Goal: Task Accomplishment & Management: Manage account settings

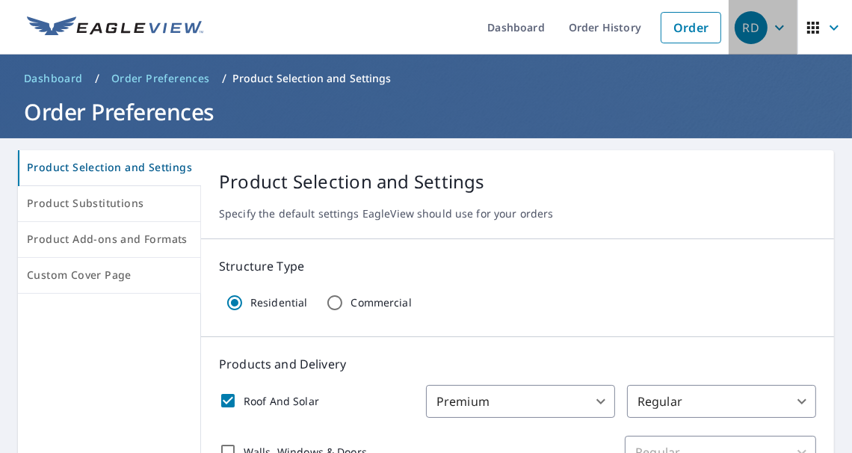
click at [770, 28] on icon "button" at bounding box center [779, 28] width 18 height 18
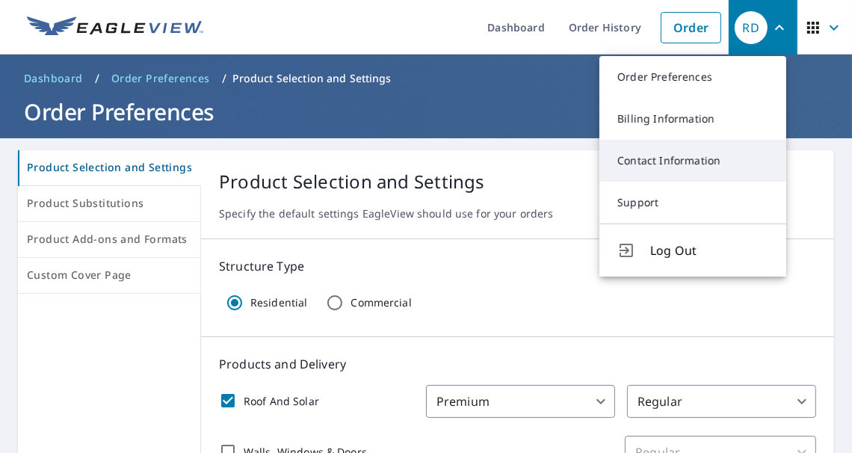
click at [657, 162] on link "Contact Information" at bounding box center [692, 161] width 187 height 42
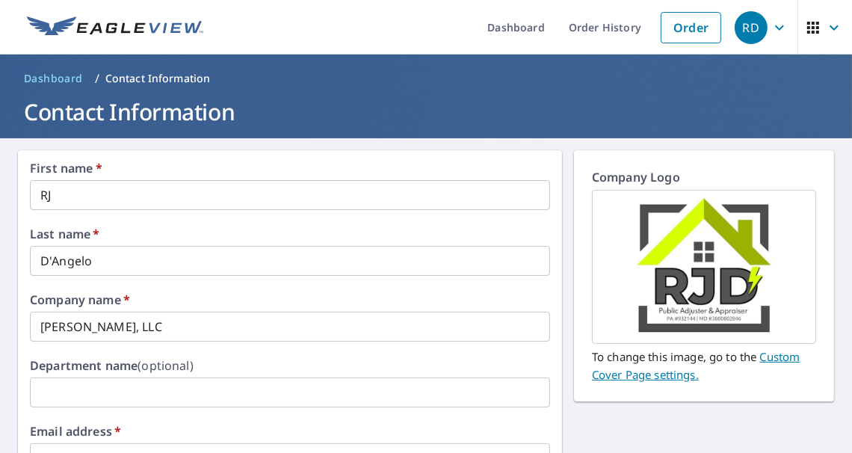
click at [60, 200] on input "RJ" at bounding box center [290, 195] width 520 height 30
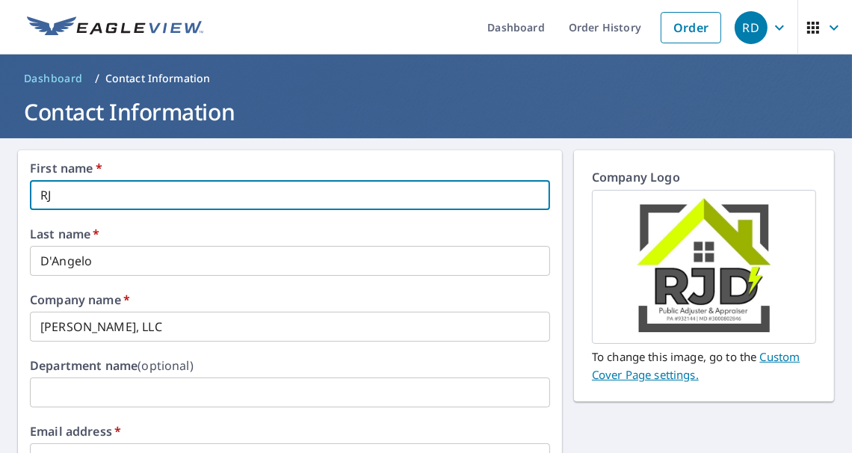
type input "R"
type input "[PERSON_NAME]"
click at [273, 265] on input "D'Angelo" at bounding box center [290, 261] width 520 height 30
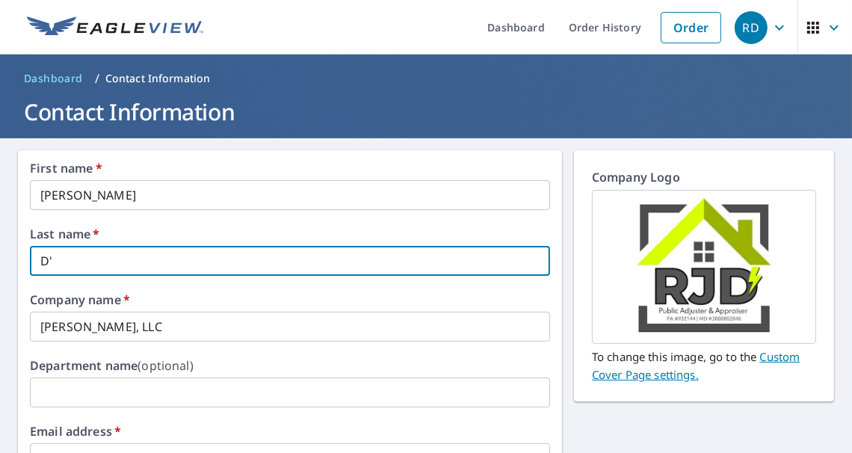
type input "D"
type input "Hare"
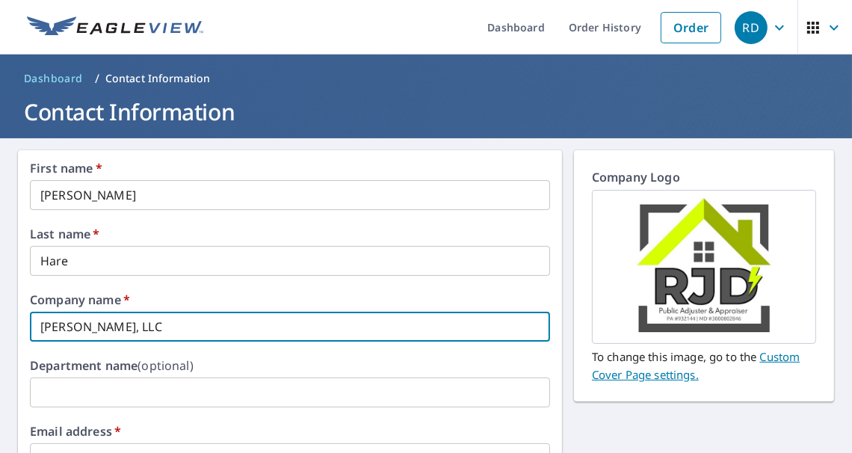
click at [138, 330] on input "[PERSON_NAME], LLC" at bounding box center [290, 327] width 520 height 30
type input "R"
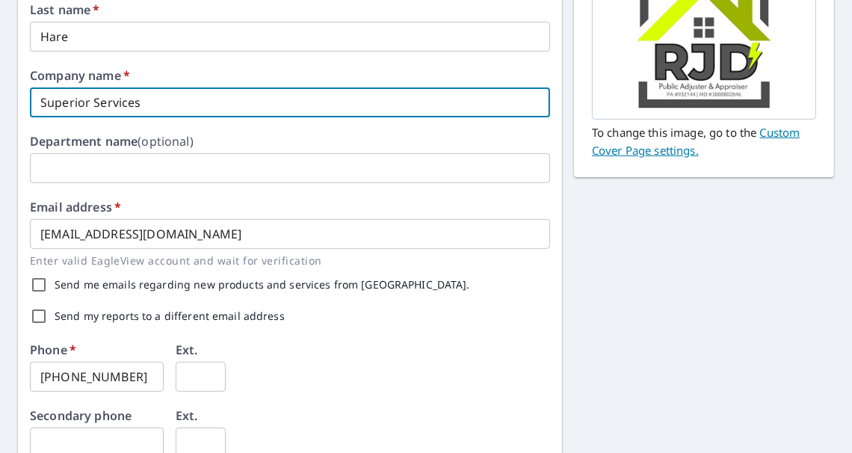
scroll to position [299, 0]
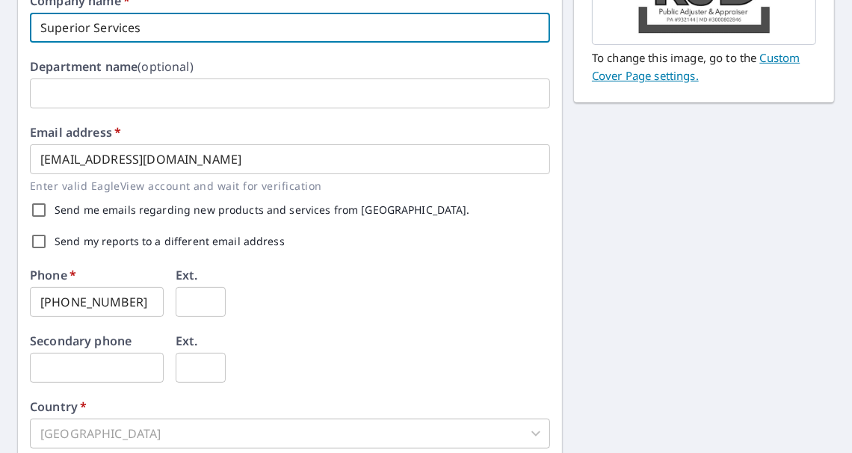
type input "Superior Services"
click at [126, 303] on input "[PHONE_NUMBER]" at bounding box center [97, 302] width 134 height 30
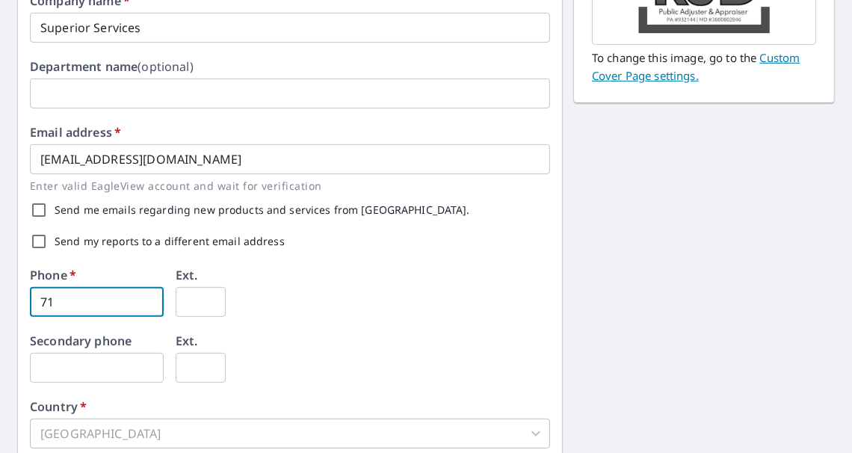
type input "7"
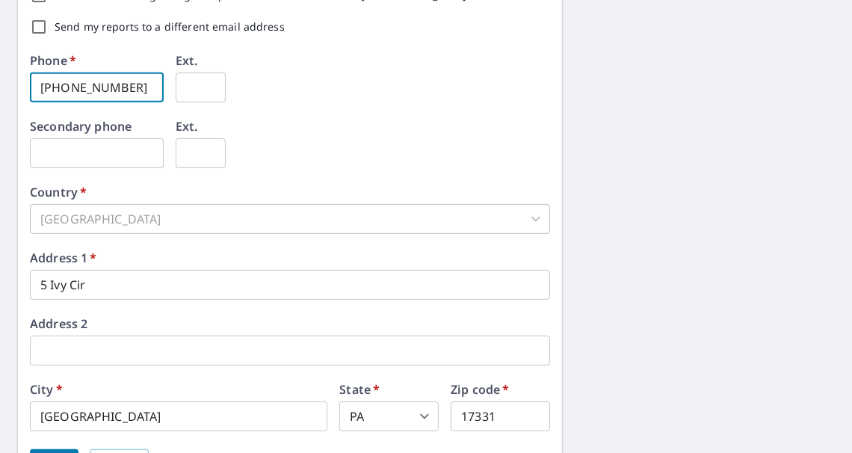
scroll to position [523, 0]
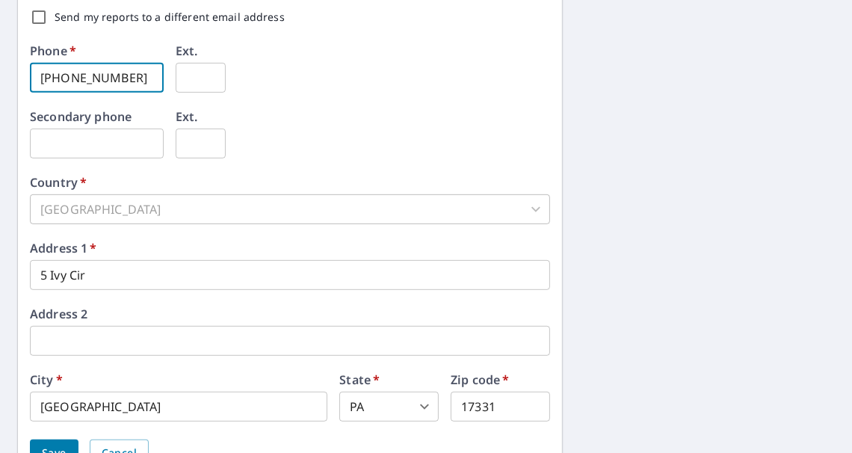
type input "[PHONE_NUMBER]"
click at [103, 275] on input "5 Ivy Cir" at bounding box center [290, 275] width 520 height 30
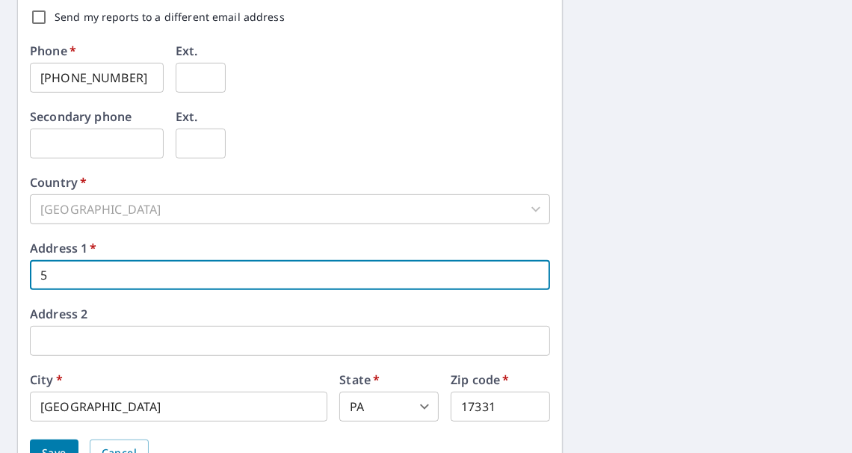
type input "5"
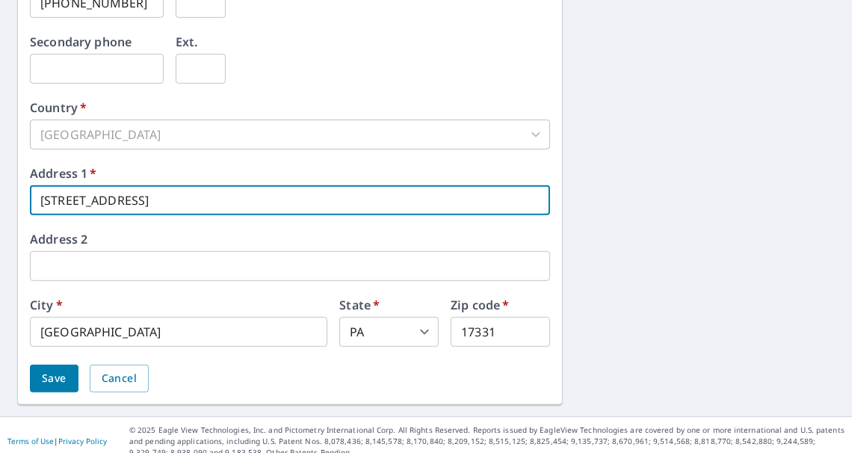
scroll to position [609, 0]
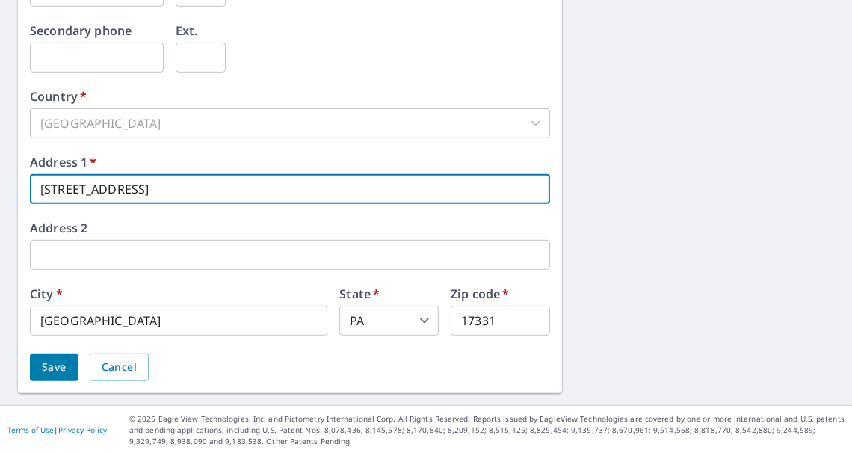
type input "[STREET_ADDRESS]"
click at [47, 366] on span "Save" at bounding box center [54, 367] width 25 height 19
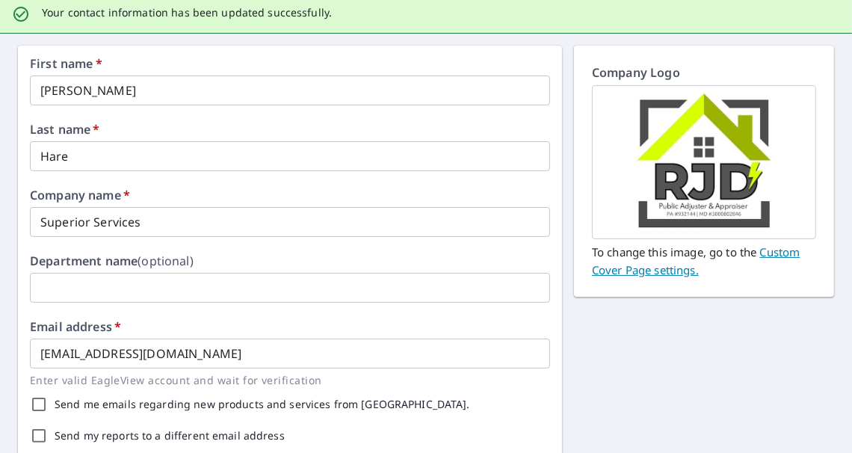
scroll to position [149, 0]
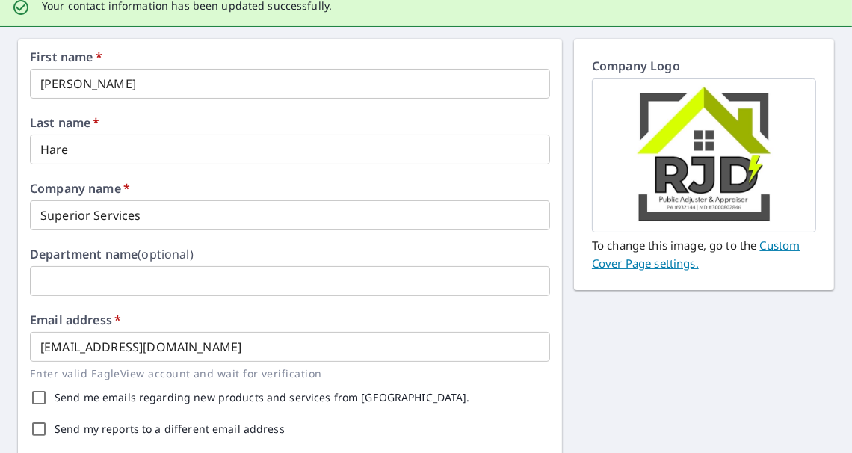
click at [634, 264] on link "Custom Cover Page settings." at bounding box center [696, 254] width 208 height 33
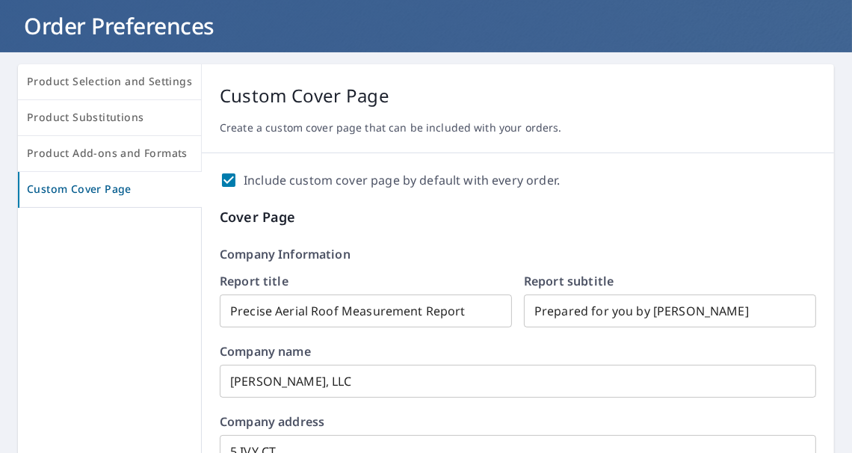
scroll to position [75, 0]
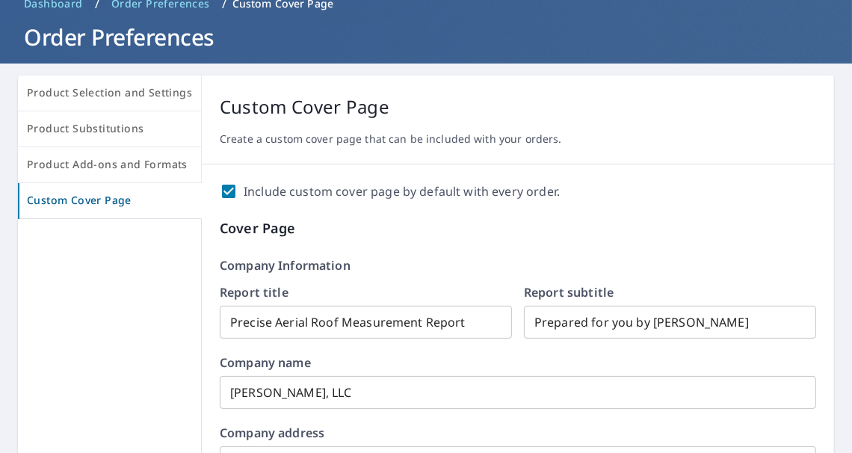
click at [723, 324] on input "Prepared for you by [PERSON_NAME]" at bounding box center [670, 322] width 292 height 42
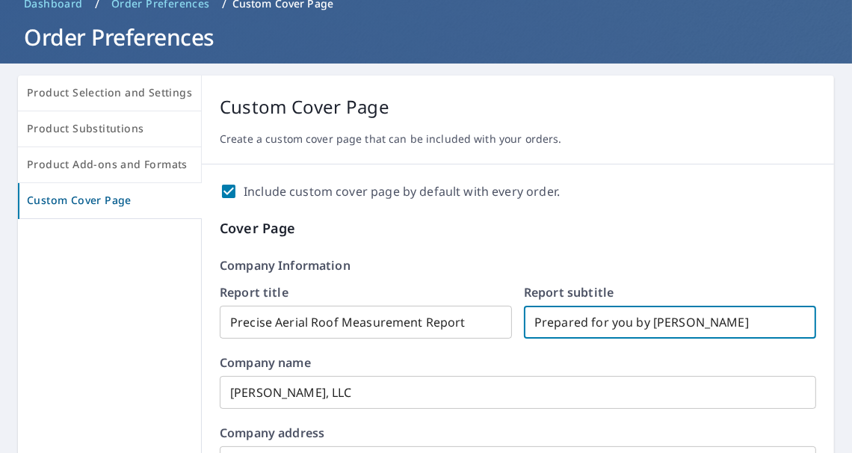
checkbox input "true"
type input "Prepared for you by [PERSON_NAME]"
checkbox input "true"
type input "Prepared for you by [PERSON_NAME]"
checkbox input "true"
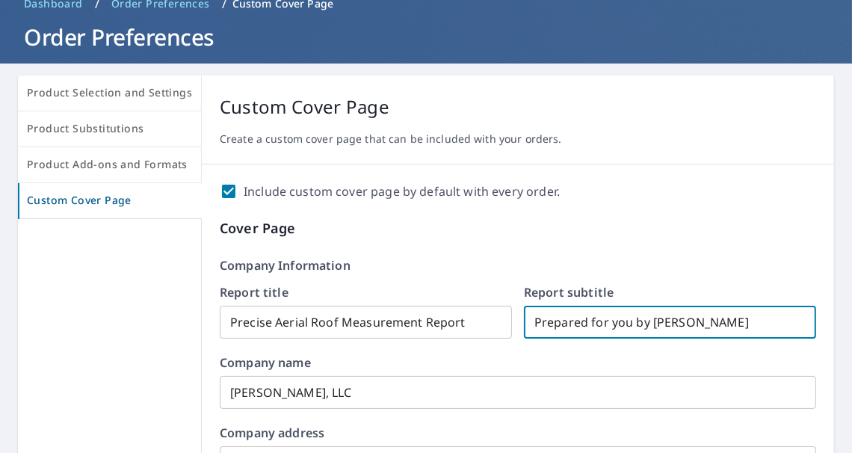
type input "Prepared for you by [PERSON_NAME]"
checkbox input "true"
type input "Prepared for you by [PERSON_NAME]"
checkbox input "true"
type input "Prepared for you by [PERSON_NAME]"
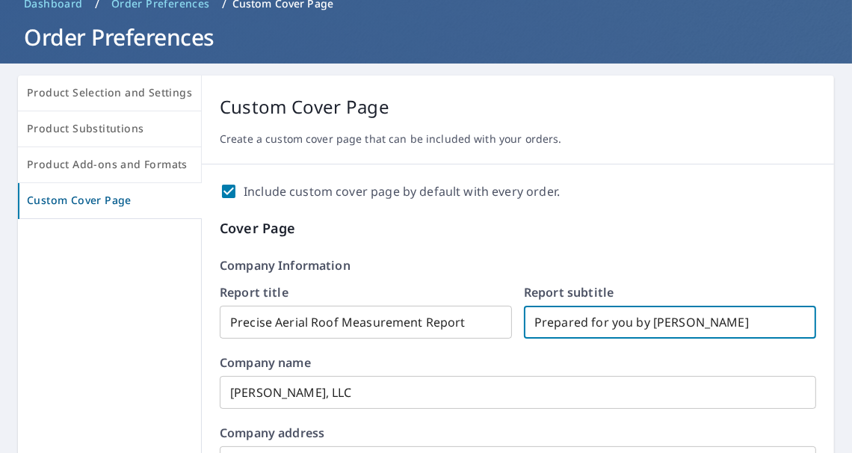
checkbox input "true"
type input "Prepared for you by [PERSON_NAME]'"
checkbox input "true"
type input "Prepared for you by [PERSON_NAME]"
checkbox input "true"
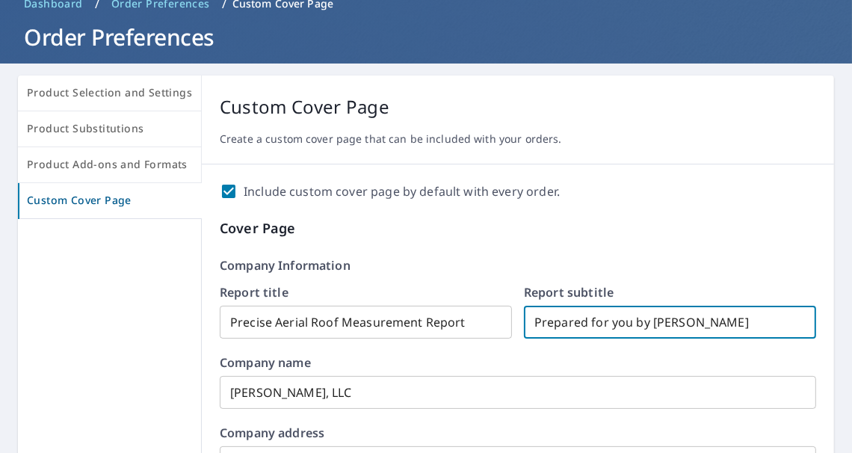
type input "Prepared for you by [PERSON_NAME]"
checkbox input "true"
type input "Prepared for you by R"
checkbox input "true"
type input "Prepared for you by"
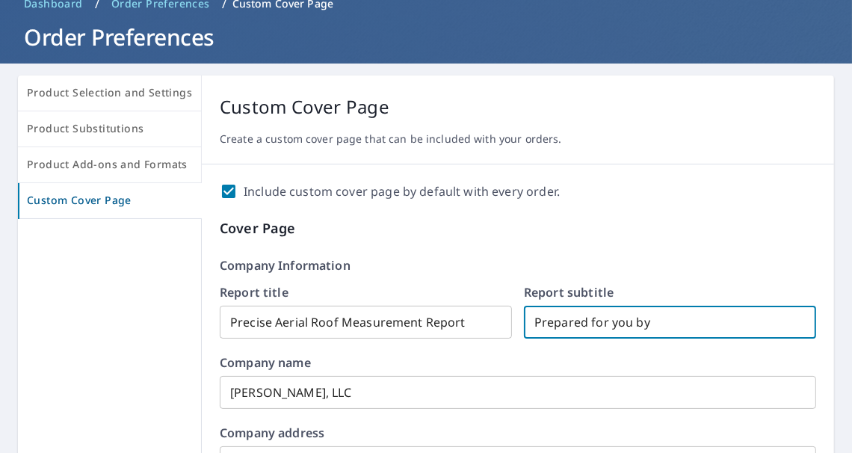
checkbox input "true"
type input "Prepared for you by E"
checkbox input "true"
type input "Prepared for you by [PERSON_NAME]"
checkbox input "true"
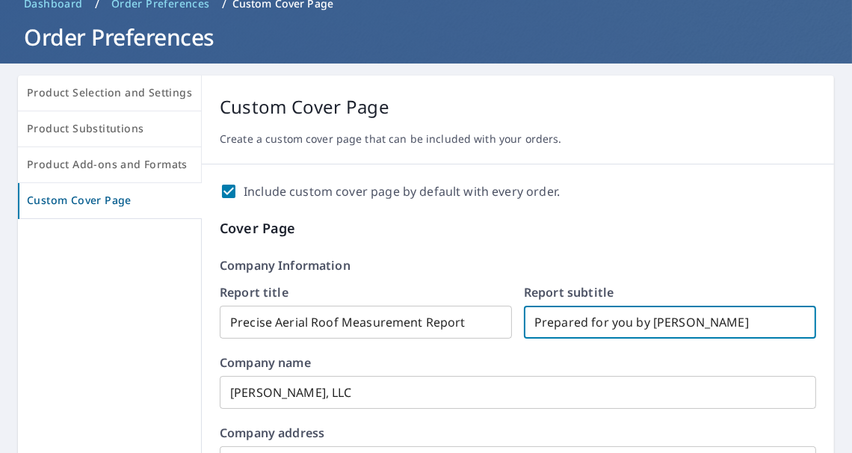
type input "Prepared for you by [PERSON_NAME]"
checkbox input "true"
type input "Prepared for you by [PERSON_NAME]"
checkbox input "true"
type input "Prepared for you by [PERSON_NAME]"
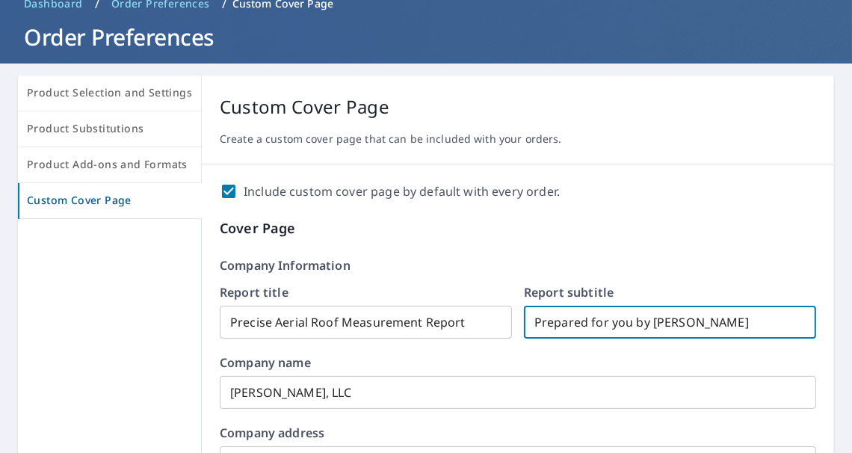
checkbox input "true"
type input "Prepared for you by [PERSON_NAME]"
checkbox input "true"
type input "Prepared for you by [PERSON_NAME]"
checkbox input "true"
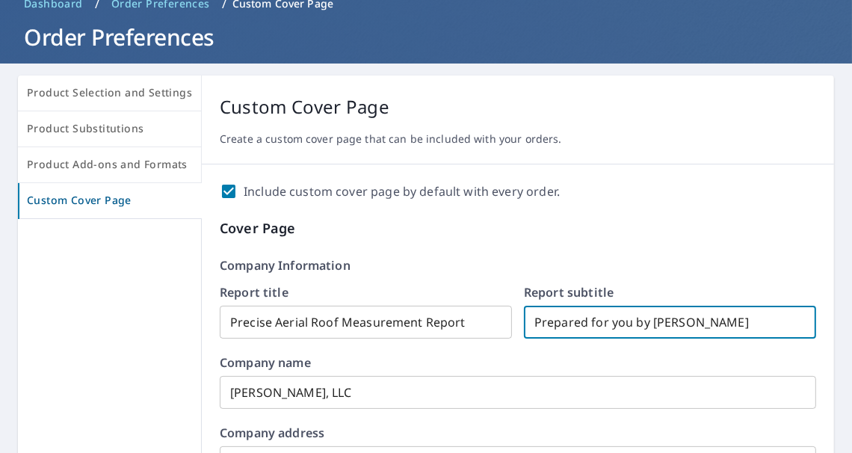
type input "Prepared for you by [PERSON_NAME]"
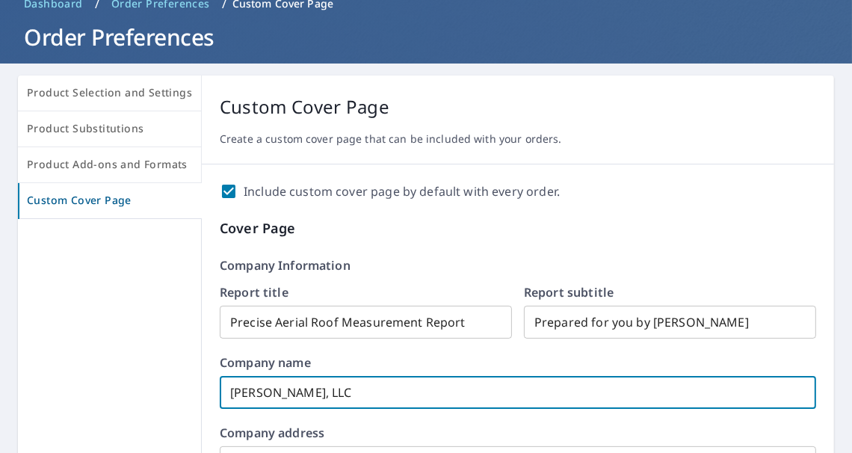
click at [327, 394] on input "[PERSON_NAME], LLC" at bounding box center [518, 392] width 596 height 42
checkbox input "true"
type input "[PERSON_NAME], LL"
checkbox input "true"
type input "[PERSON_NAME]"
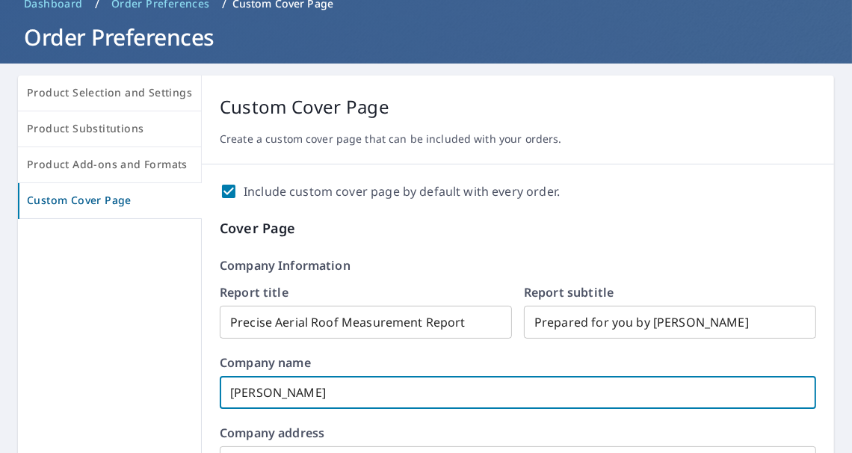
checkbox input "true"
type input "[PERSON_NAME],"
checkbox input "true"
type input "[PERSON_NAME],"
checkbox input "true"
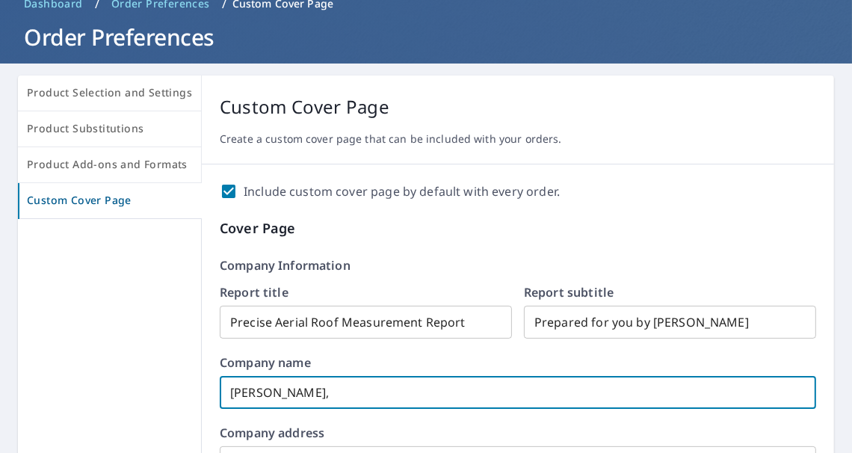
type input "[PERSON_NAME]"
checkbox input "true"
type input "[PERSON_NAME]"
checkbox input "true"
type input "[PERSON_NAME]"
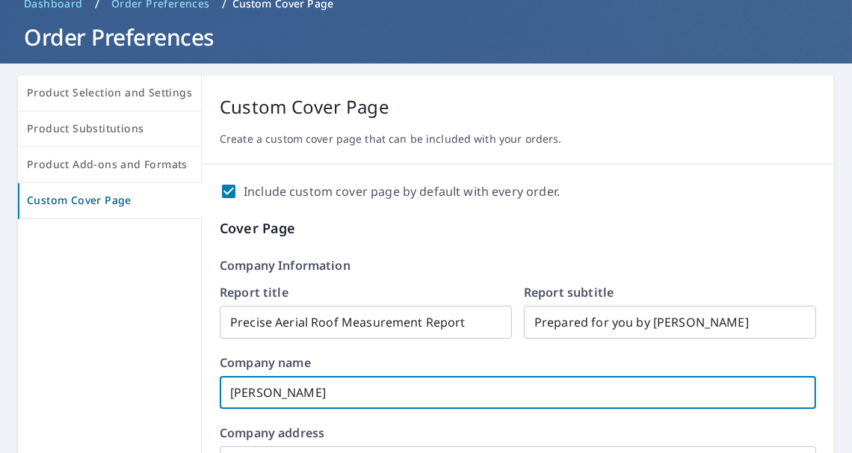
checkbox input "true"
type input "[PERSON_NAME]"
checkbox input "true"
type input "RJ D'AN"
checkbox input "true"
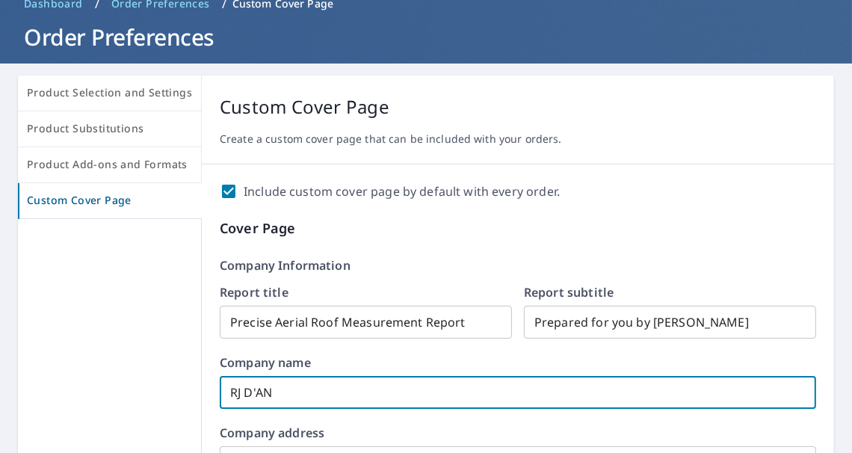
type input "RJ D'A"
checkbox input "true"
type input "RJ D'"
checkbox input "true"
type input "RJ"
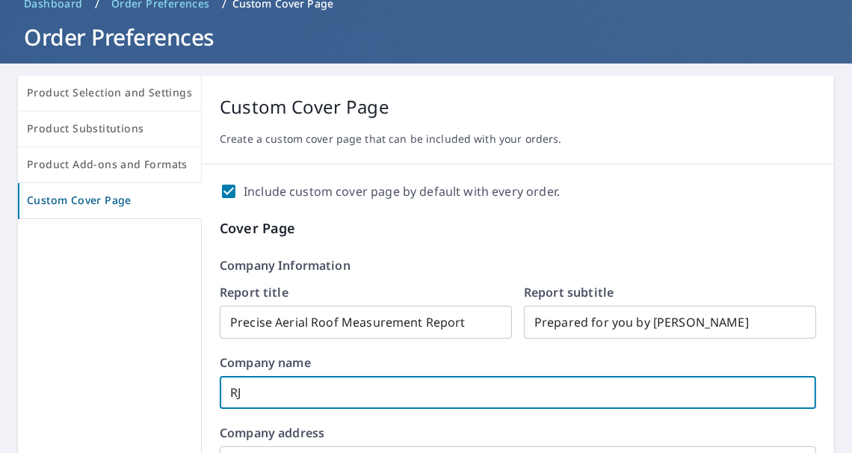
checkbox input "true"
type input "RJ"
checkbox input "true"
type input "R"
checkbox input "true"
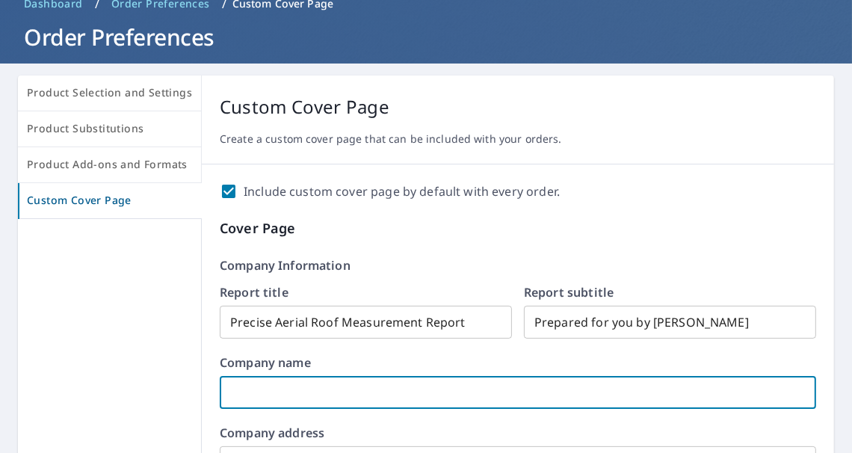
checkbox input "true"
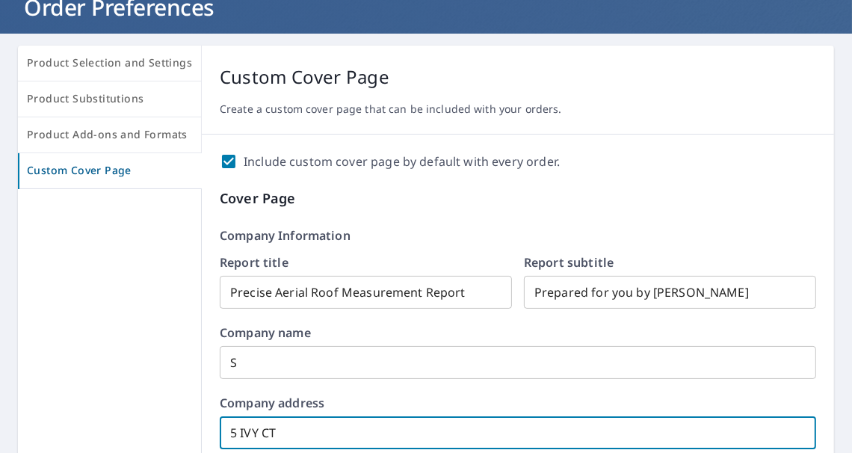
click at [258, 362] on input "S" at bounding box center [518, 362] width 596 height 42
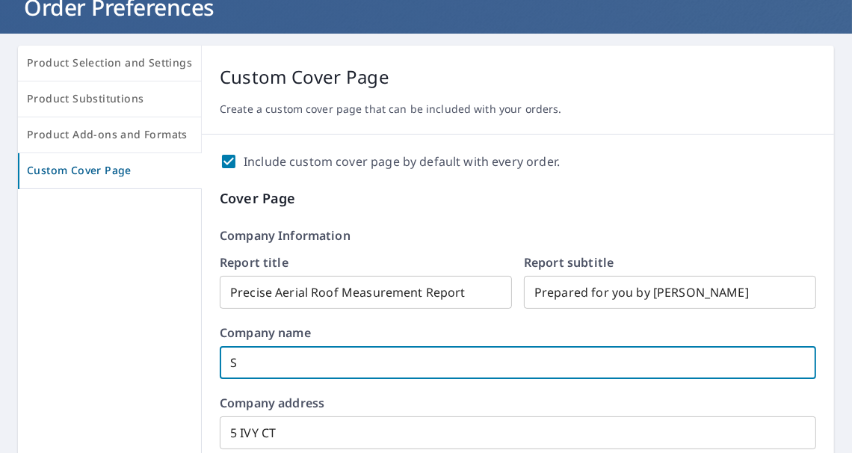
type input "SUPERIOR SERVICES OF PA & MD, LLC"
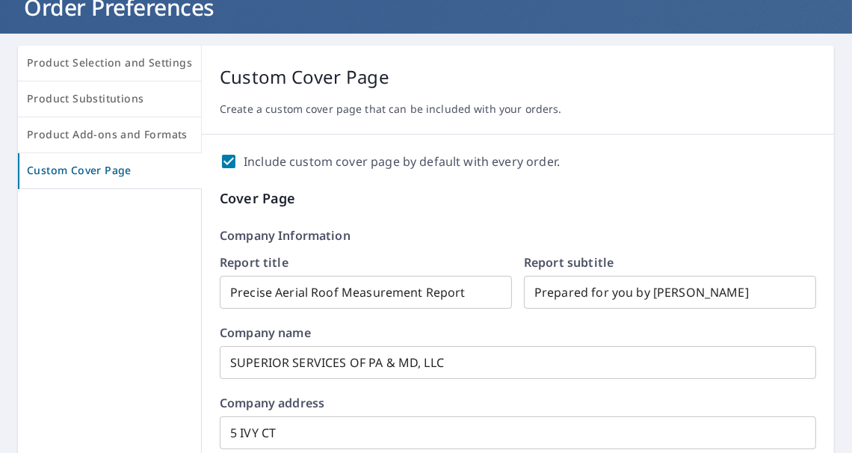
click at [409, 393] on form "Report title Precise Aerial Roof Measurement Report ​ Report subtitle Prepared …" at bounding box center [518, 387] width 596 height 263
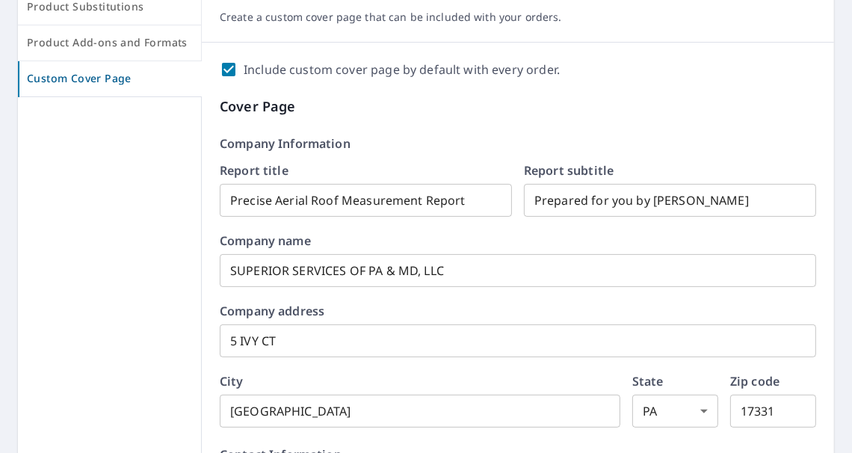
scroll to position [254, 0]
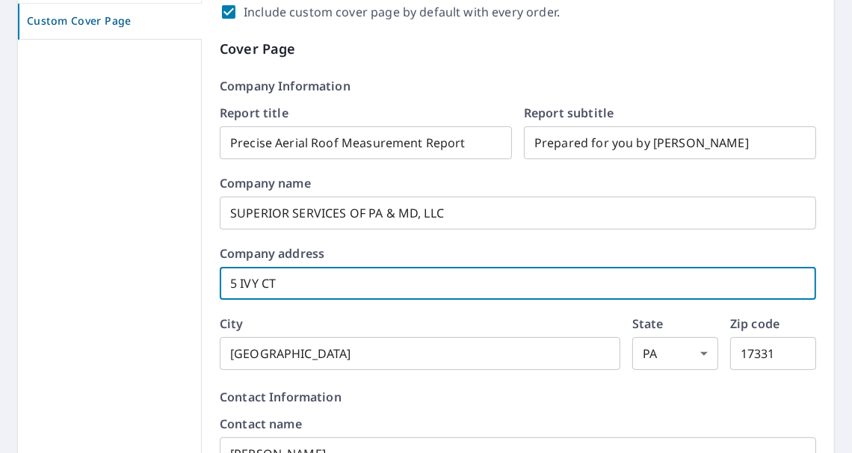
click at [278, 270] on input "5 IVY CT" at bounding box center [518, 283] width 596 height 42
checkbox input "true"
type input "5 IVY C"
checkbox input "true"
type input "5 IVY"
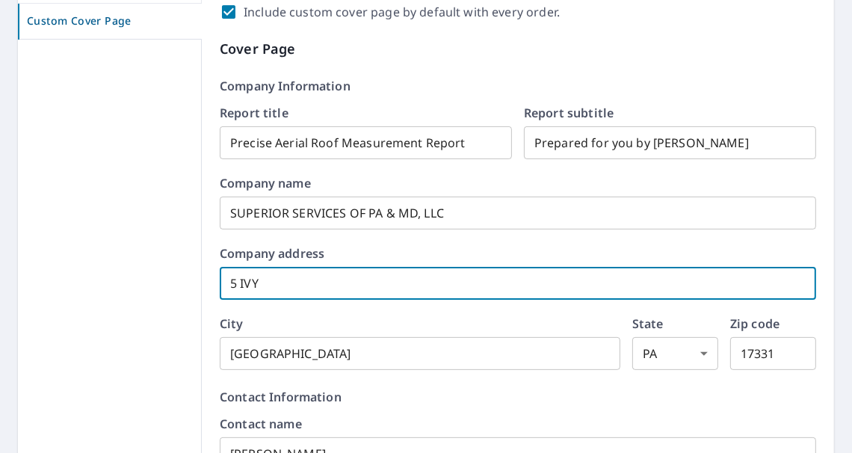
checkbox input "true"
type input "5 IVY"
checkbox input "true"
type input "5 IV"
checkbox input "true"
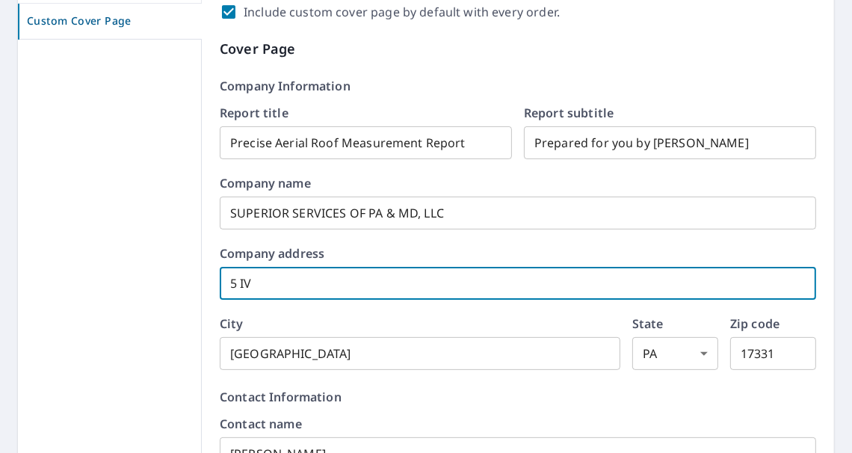
type input "5 I"
checkbox input "true"
type input "5"
checkbox input "true"
type input "[STREET_ADDRESS]"
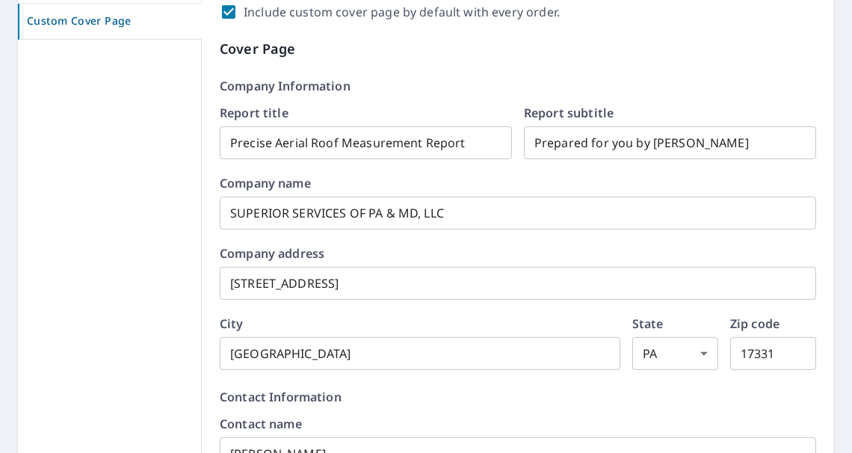
click at [501, 320] on label "City" at bounding box center [420, 324] width 401 height 12
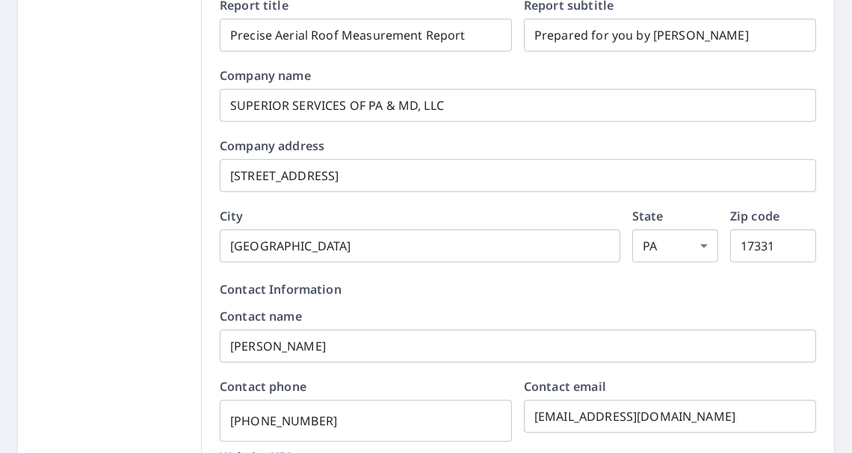
scroll to position [403, 0]
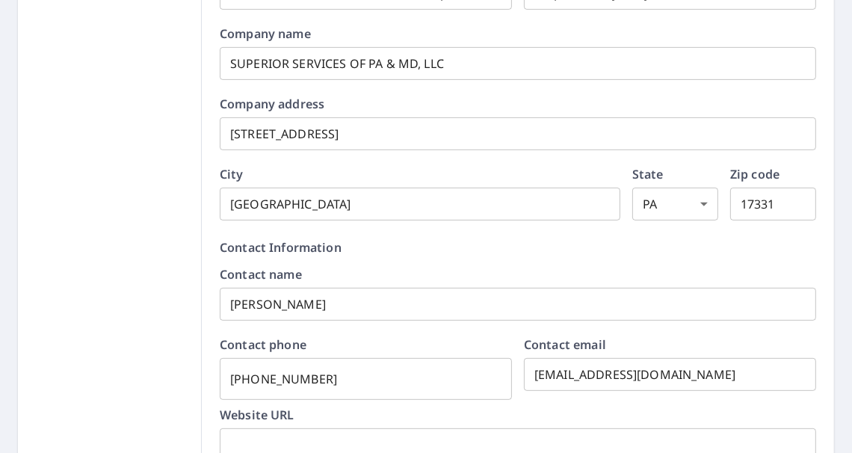
click at [302, 299] on input "[PERSON_NAME]" at bounding box center [518, 304] width 596 height 42
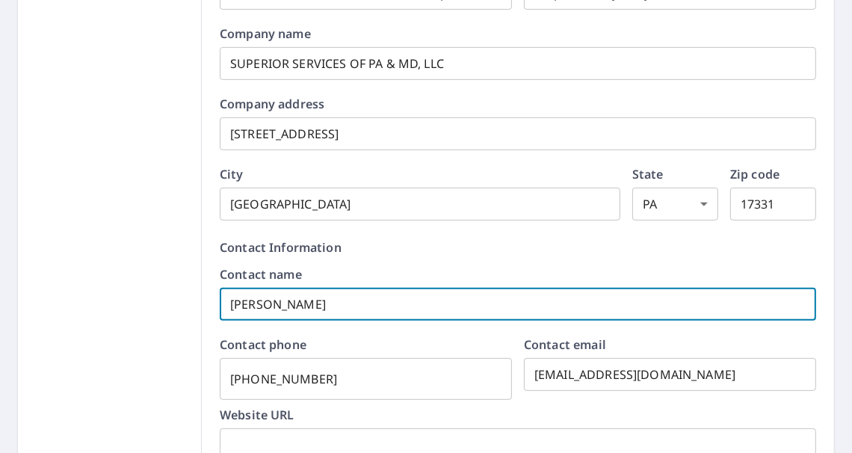
checkbox input "true"
type input "[PERSON_NAME]"
checkbox input "true"
type input "[PERSON_NAME]"
checkbox input "true"
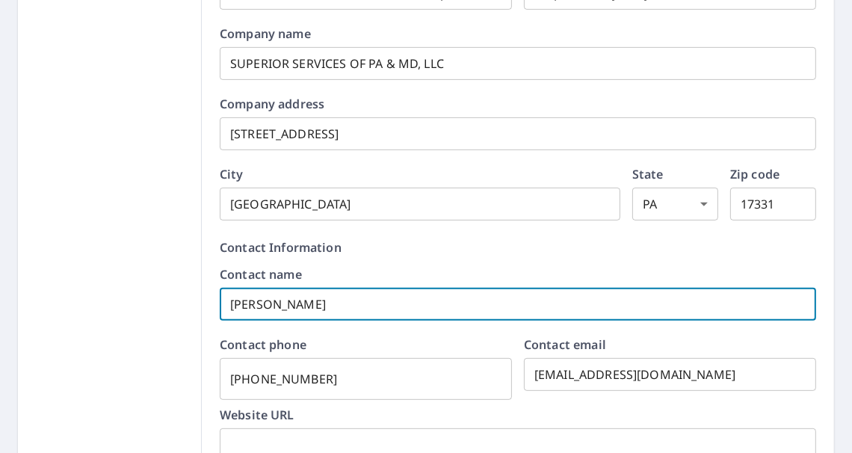
type input "[PERSON_NAME]"
checkbox input "true"
type input "RJ D'AN"
checkbox input "true"
type input "RJ D'A"
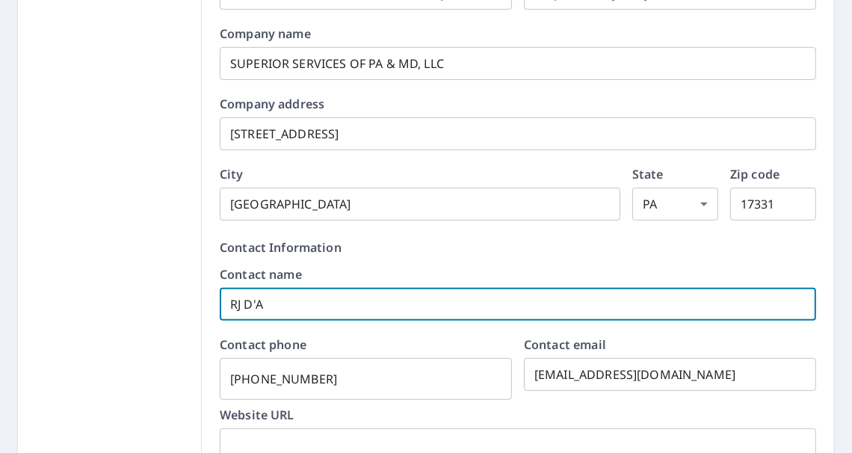
checkbox input "true"
type input "RJ D'"
checkbox input "true"
type input "RJ D"
checkbox input "true"
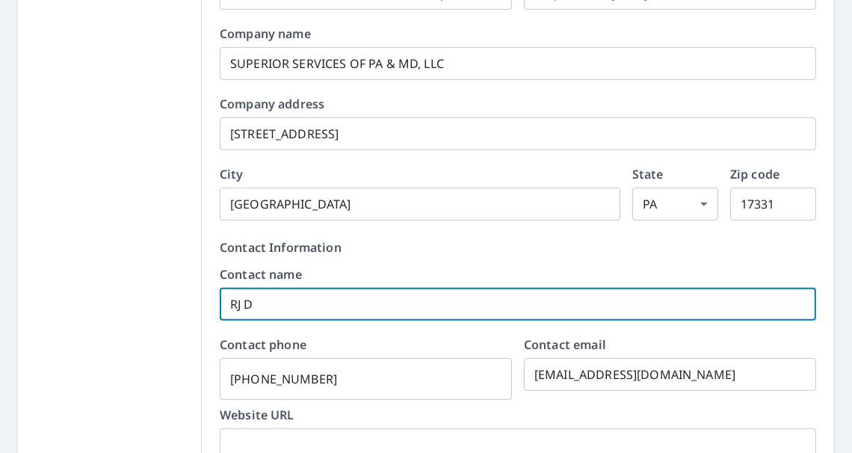
type input "RJ"
checkbox input "true"
type input "RJ"
checkbox input "true"
type input "R"
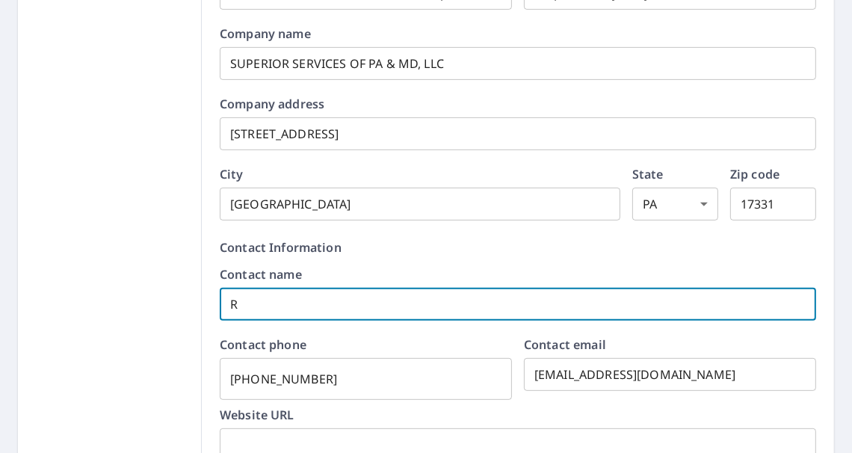
checkbox input "true"
type input "[PERSON_NAME]"
click at [326, 381] on input "[PHONE_NUMBER]" at bounding box center [366, 379] width 292 height 42
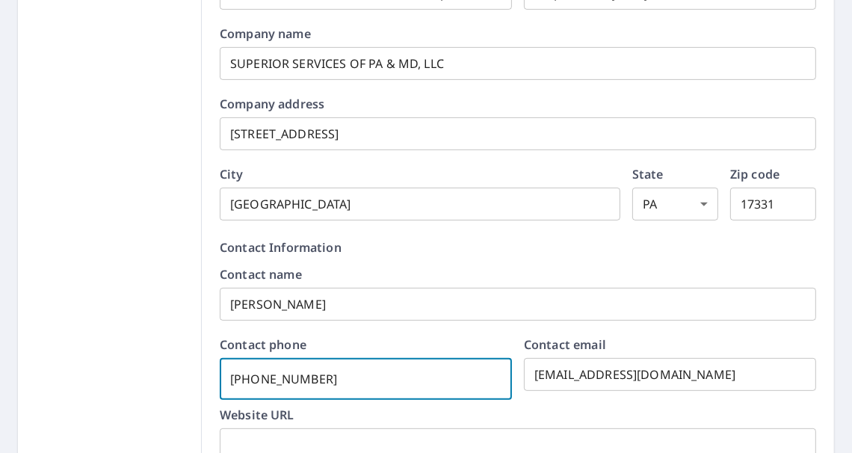
checkbox input "true"
type input "[PHONE_NUMBER]"
checkbox input "true"
type input "[PHONE_NUMBER]"
checkbox input "true"
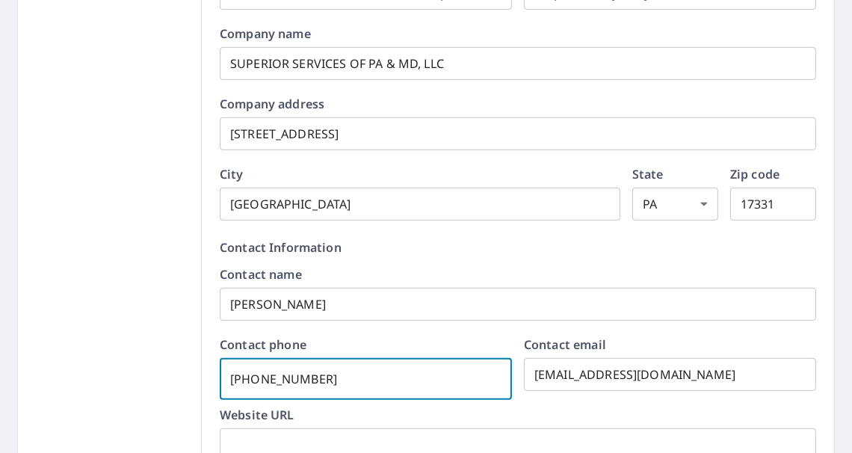
type input "[PHONE_NUMBER]"
checkbox input "true"
type input "717-894-"
checkbox input "true"
type input "717-894"
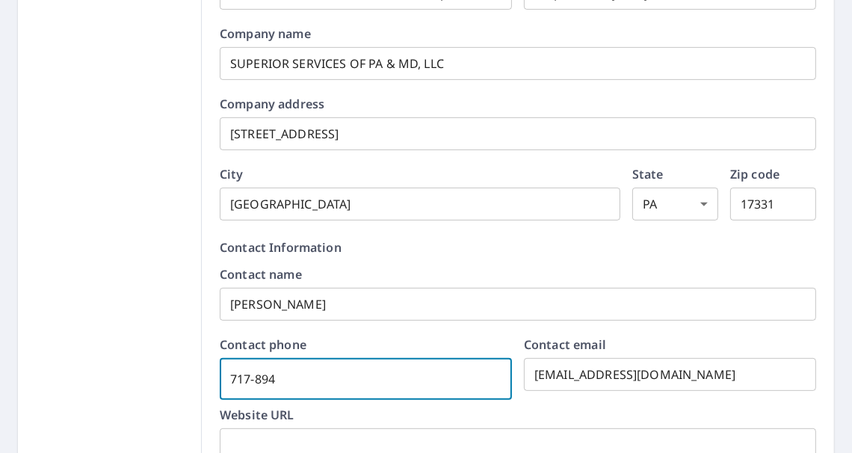
checkbox input "true"
type input "717-89"
checkbox input "true"
type input "717-8"
checkbox input "true"
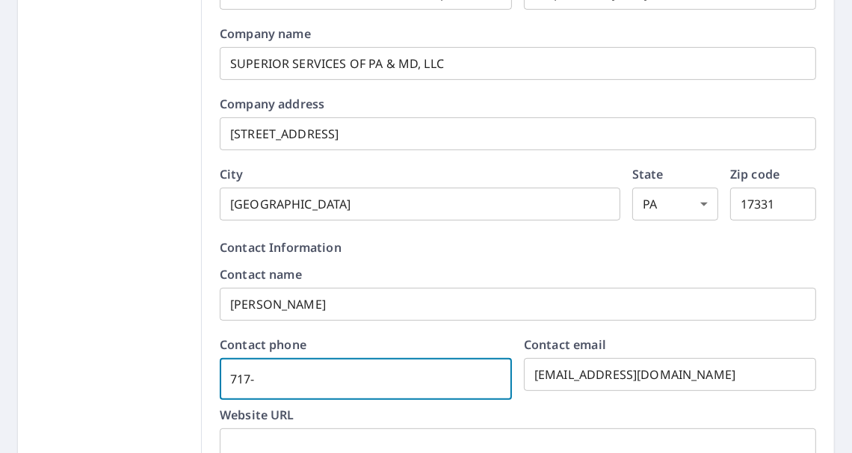
type input "717"
checkbox input "true"
type input "71"
checkbox input "true"
type input "7"
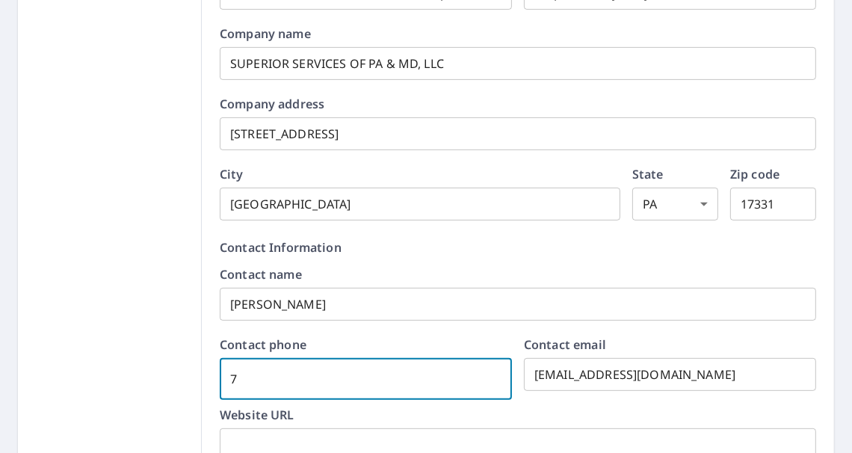
checkbox input "true"
type input "[PHONE_NUMBER]"
click at [661, 376] on input "[EMAIL_ADDRESS][DOMAIN_NAME]" at bounding box center [670, 374] width 292 height 42
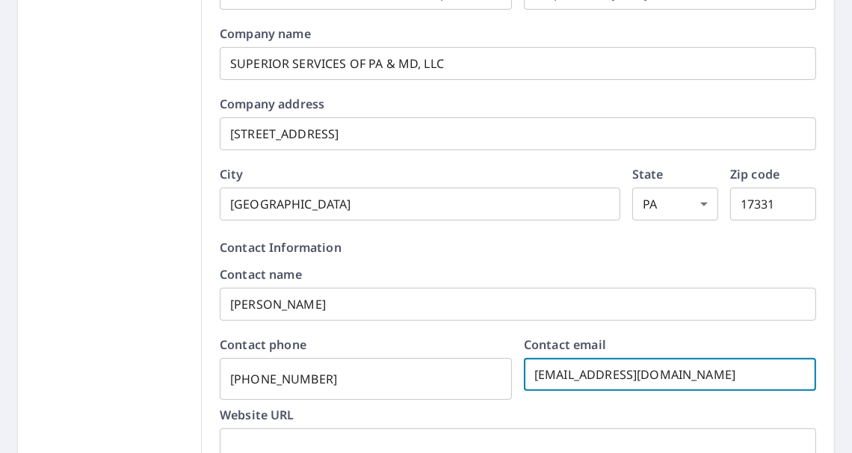
checkbox input "true"
type input "[EMAIL_ADDRESS][DOMAIN_NAME]"
checkbox input "true"
type input "claims@rjdangelo.c"
checkbox input "true"
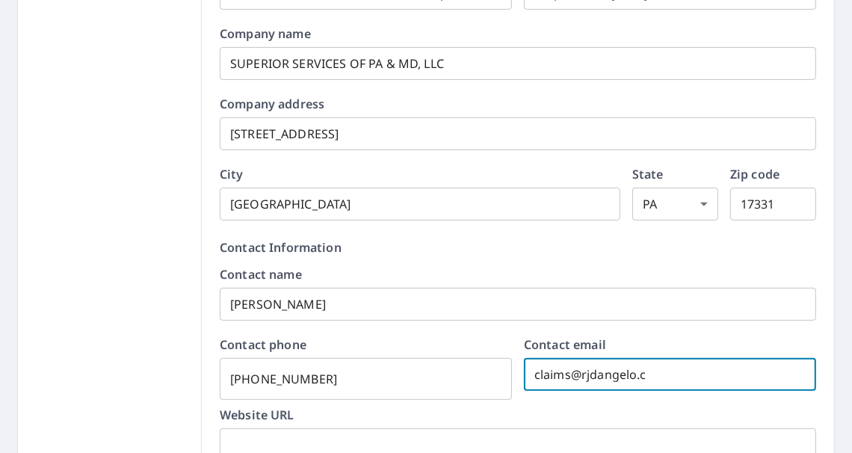
type input "claims@rjdangelo."
checkbox input "true"
type input "claims@rjdangelo"
checkbox input "true"
type input "claims@rjdangel"
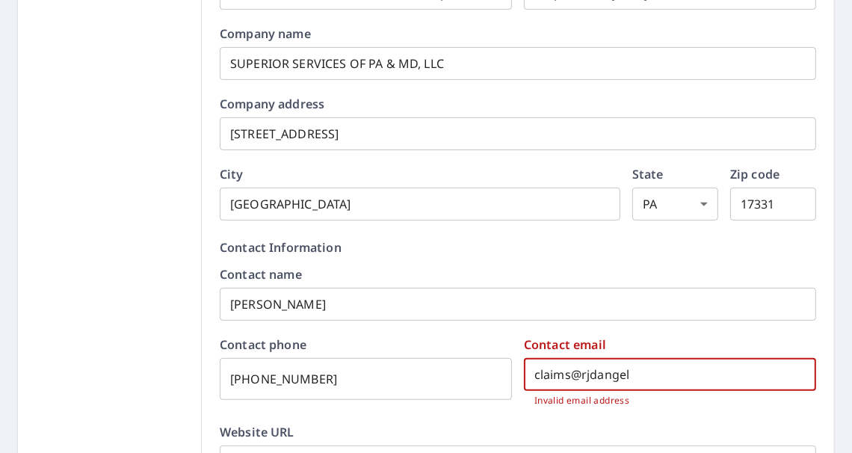
checkbox input "true"
type input "claims@rjdange"
checkbox input "true"
type input "claims@rjdang"
checkbox input "true"
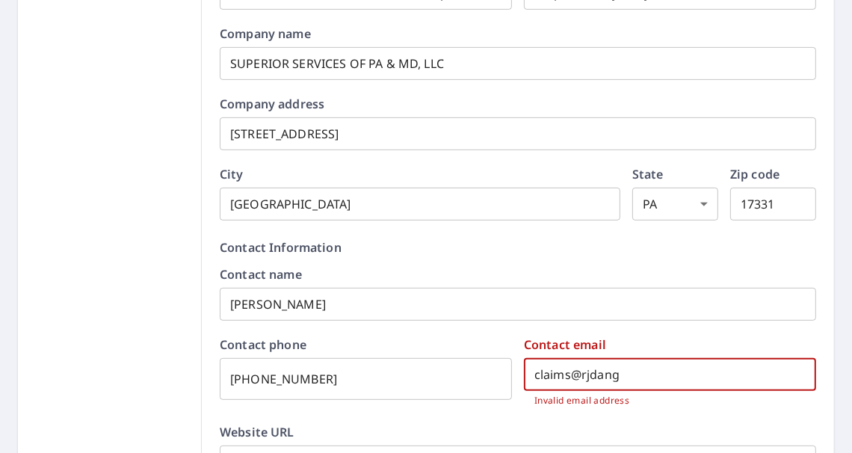
type input "claims@rjdan"
checkbox input "true"
type input "claims@rjda"
checkbox input "true"
type input "claims@rjd"
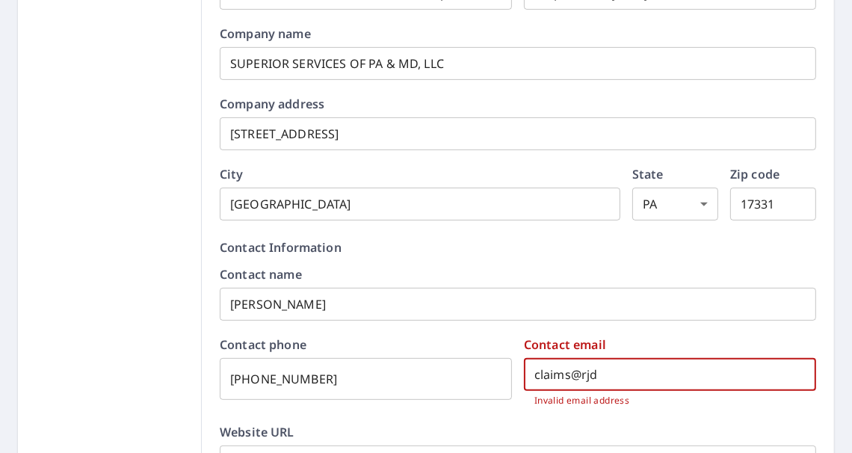
checkbox input "true"
type input "claims@rj"
checkbox input "true"
type input "claims@r"
checkbox input "true"
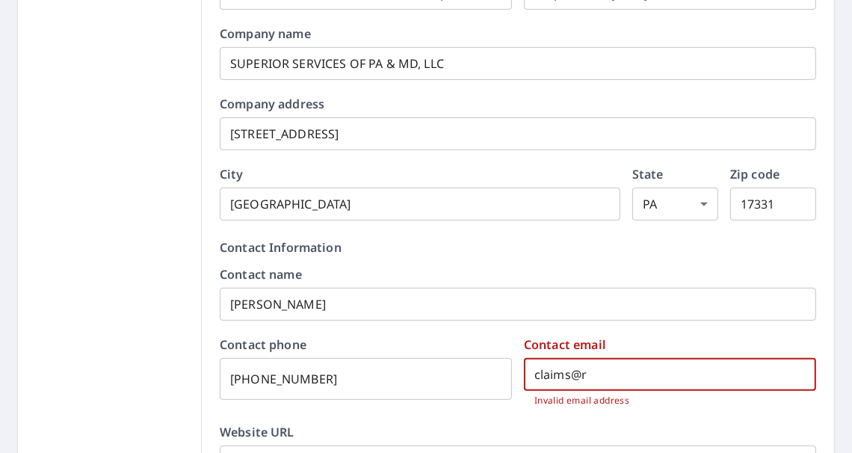
type input "claims@"
checkbox input "true"
type input "claims"
checkbox input "true"
type input "claim"
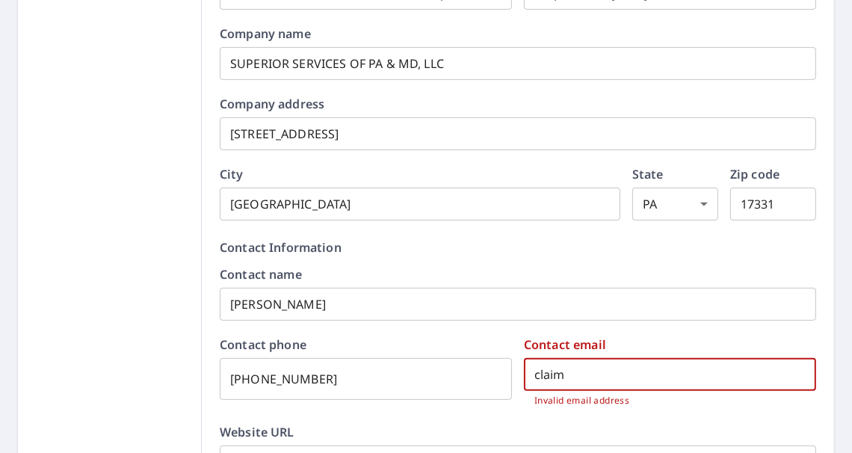
checkbox input "true"
type input "clai"
checkbox input "true"
type input "cla"
checkbox input "true"
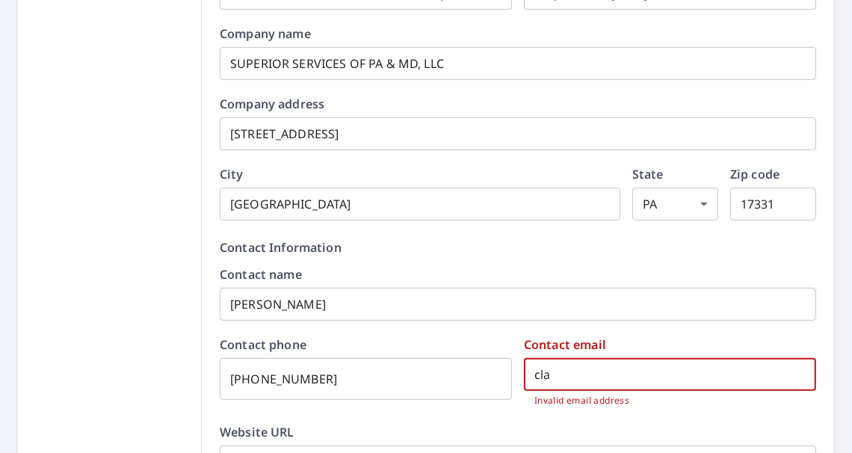
type input "cl"
checkbox input "true"
type input "c"
checkbox input "true"
type input "[EMAIL_ADDRESS][DOMAIN_NAME]"
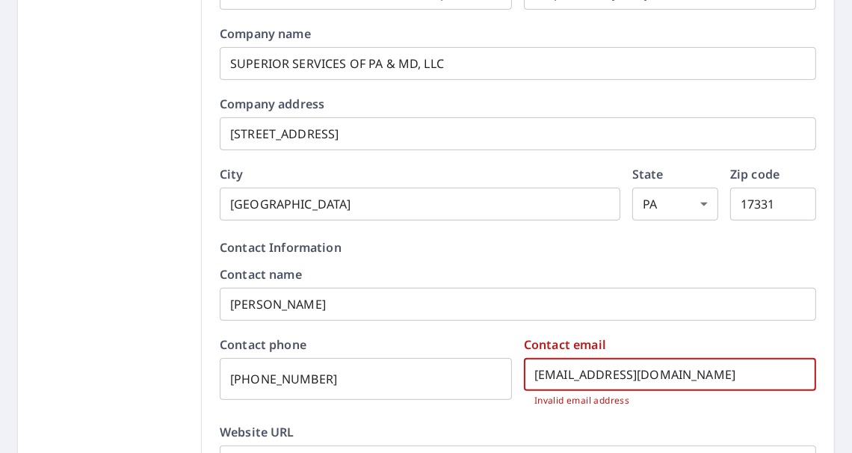
checkbox input "true"
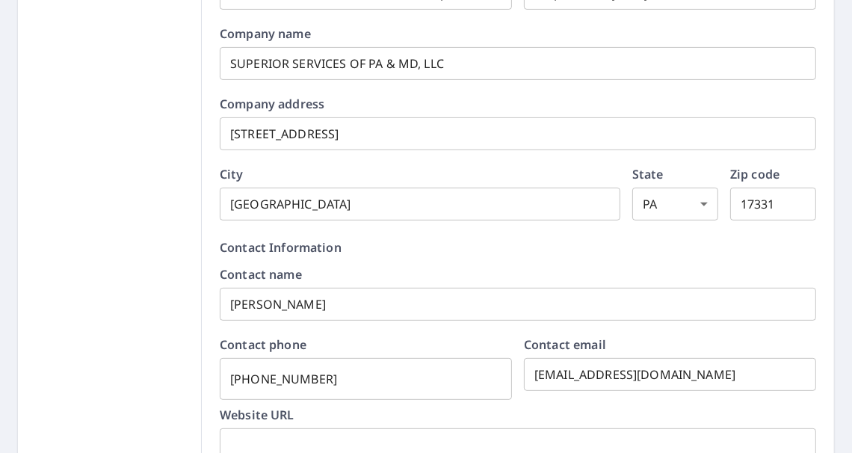
click at [496, 416] on label "Website URL" at bounding box center [518, 415] width 596 height 12
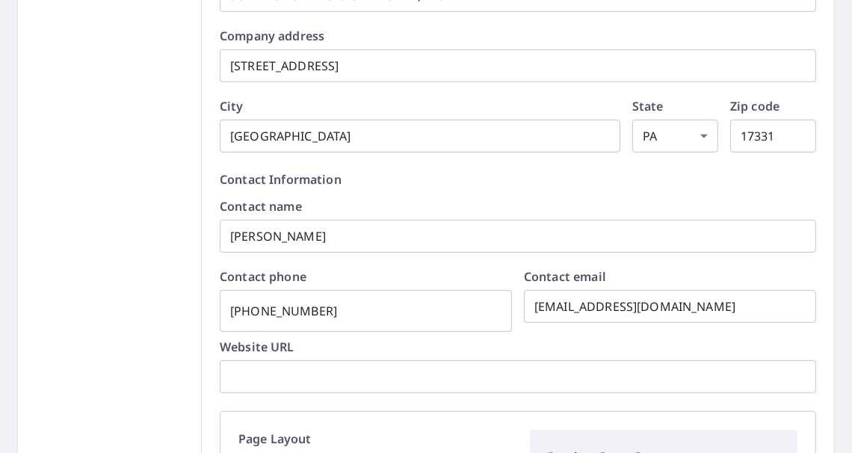
scroll to position [553, 0]
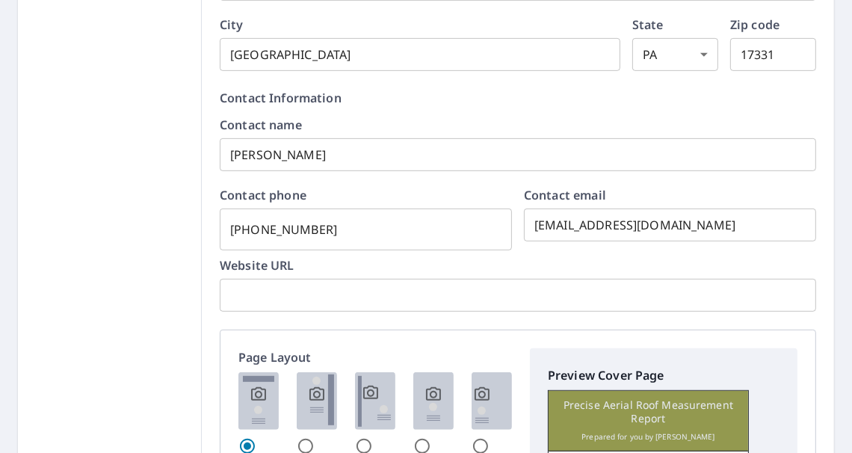
click at [240, 297] on input "text" at bounding box center [518, 295] width 596 height 42
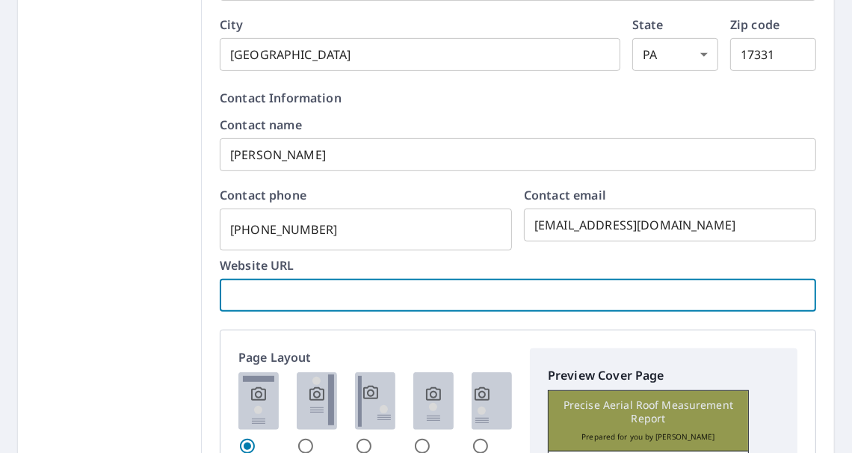
type input "[DOMAIN_NAME]"
click at [336, 321] on div "Include custom cover page by default with every order. Cover Page Company Infor…" at bounding box center [518, 319] width 632 height 1266
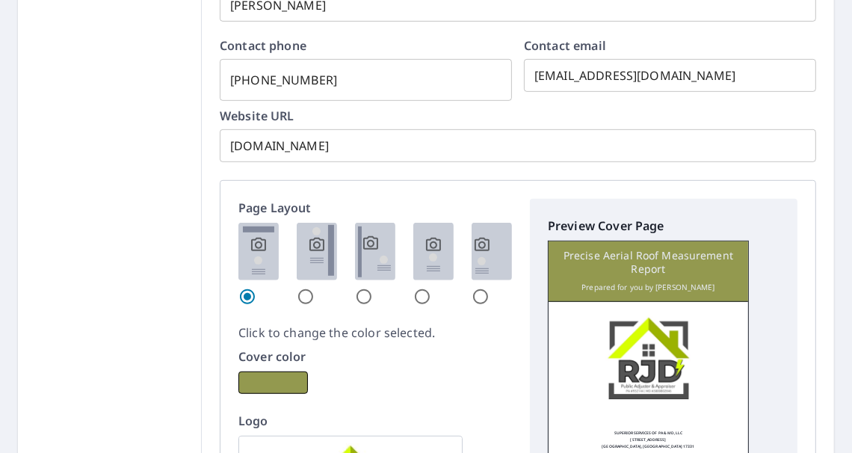
scroll to position [852, 0]
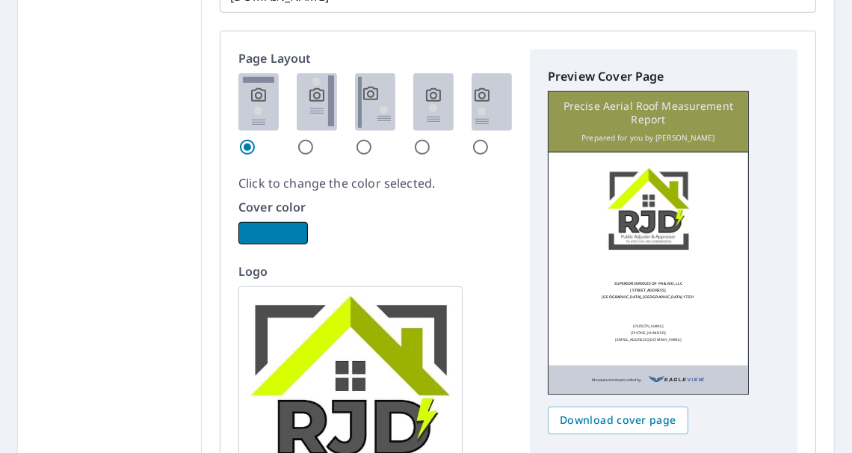
click at [282, 232] on button "button" at bounding box center [272, 233] width 69 height 22
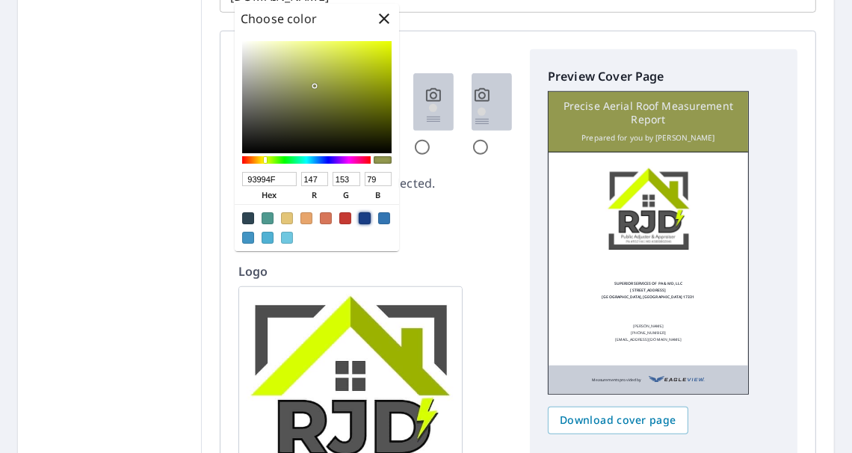
click at [367, 217] on div at bounding box center [365, 218] width 12 height 12
checkbox input "true"
type input "183D85"
type input "24"
type input "61"
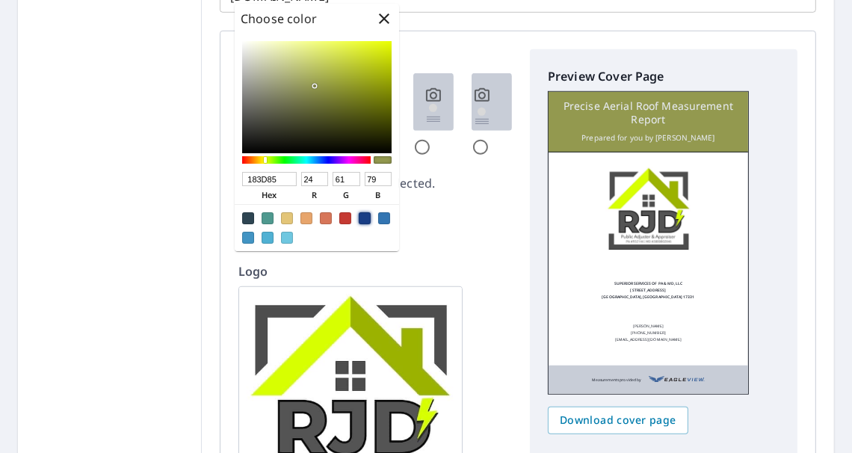
type input "133"
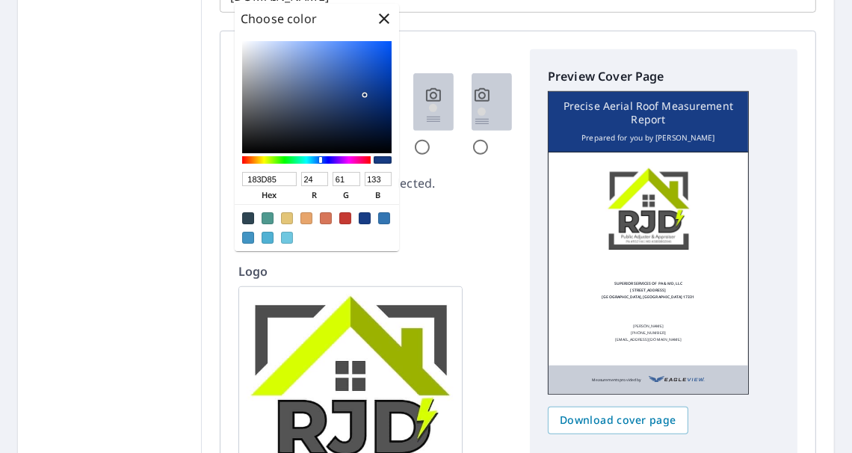
click at [530, 265] on div "Preview Cover Page Precise Aerial Roof Measurement Report Prepared for you by […" at bounding box center [663, 323] width 267 height 549
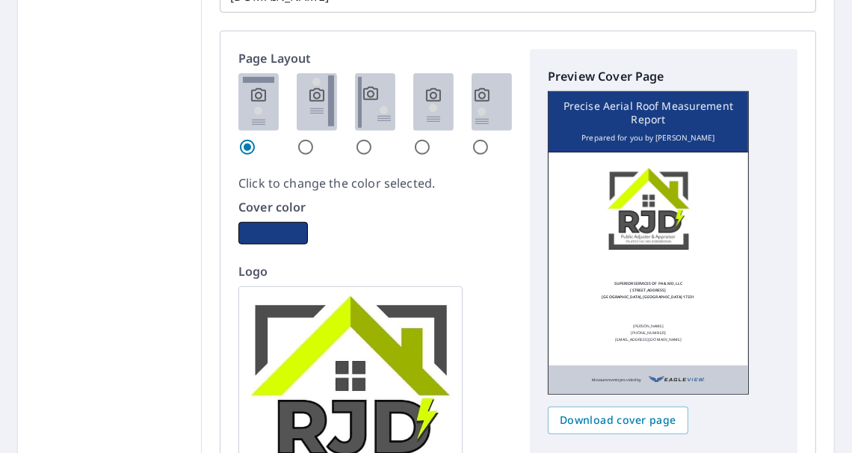
scroll to position [1001, 0]
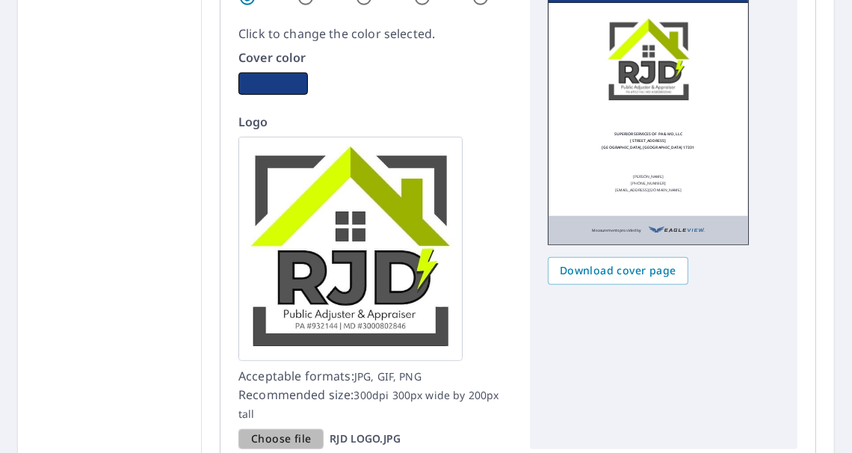
click at [282, 438] on span "Choose file" at bounding box center [281, 439] width 60 height 19
click at [0, 0] on input "Choose file RJD LOGO.JPG" at bounding box center [0, 0] width 0 height 0
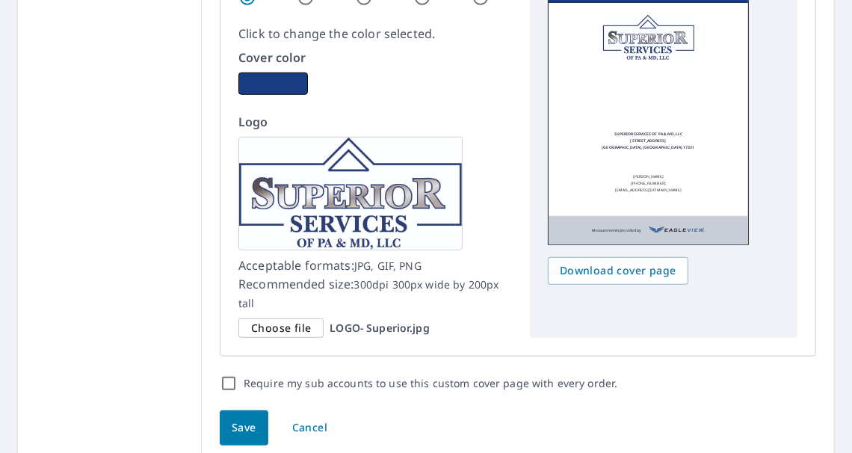
click at [709, 302] on div "Preview Cover Page Precise Aerial Roof Measurement Report Prepared for you by […" at bounding box center [663, 119] width 267 height 438
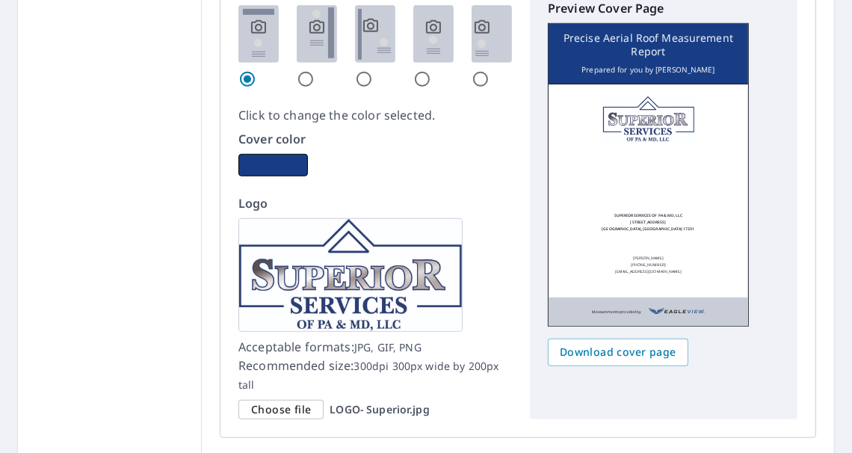
scroll to position [1069, 0]
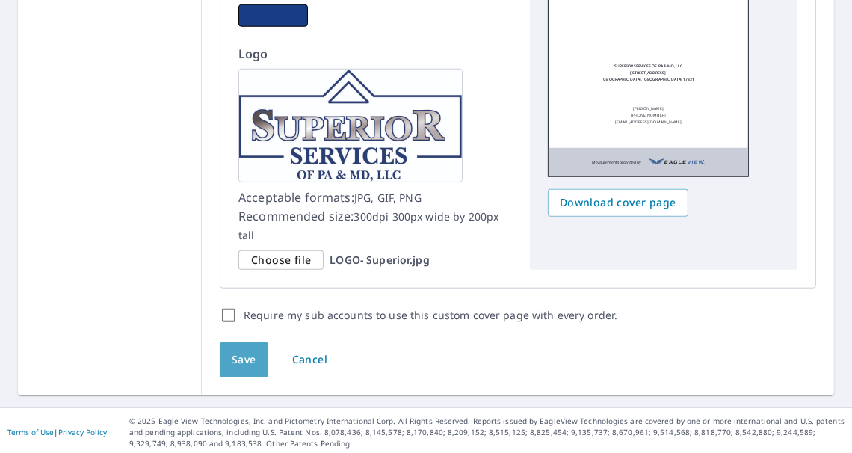
click at [238, 353] on span "Save" at bounding box center [244, 359] width 25 height 19
checkbox input "true"
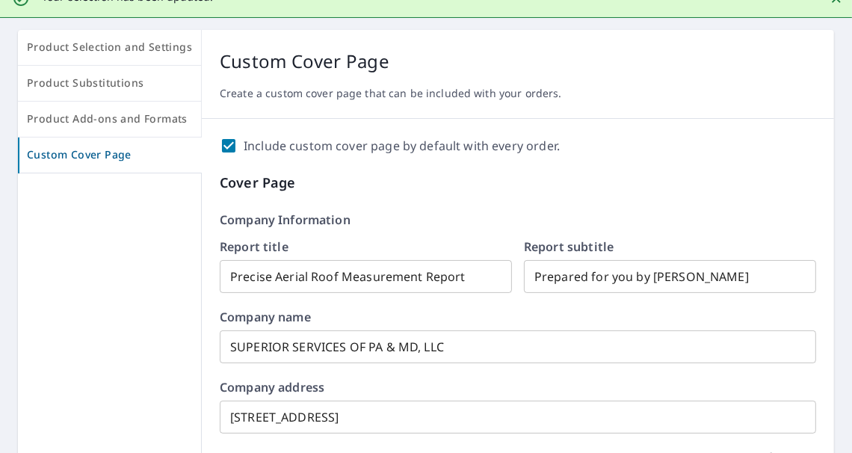
scroll to position [0, 0]
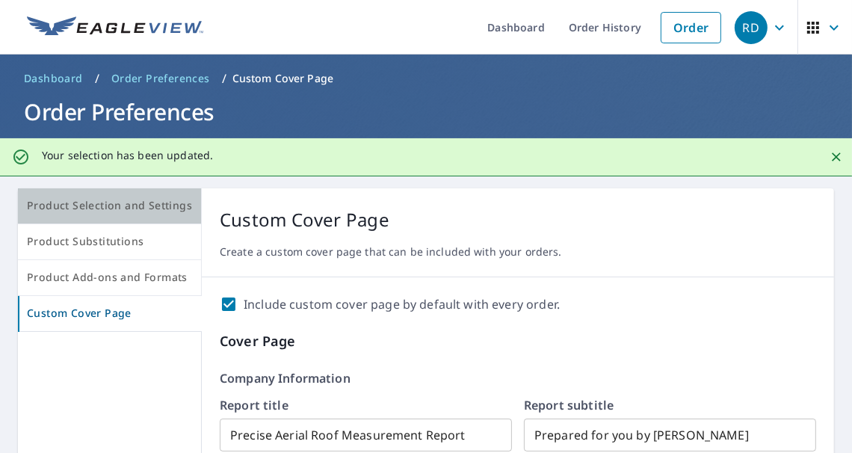
click at [134, 200] on span "Product Selection and Settings" at bounding box center [109, 206] width 165 height 19
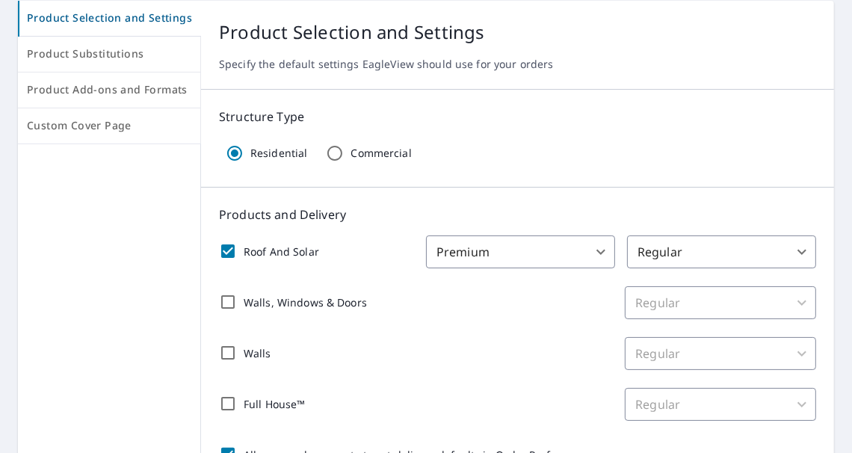
scroll to position [299, 0]
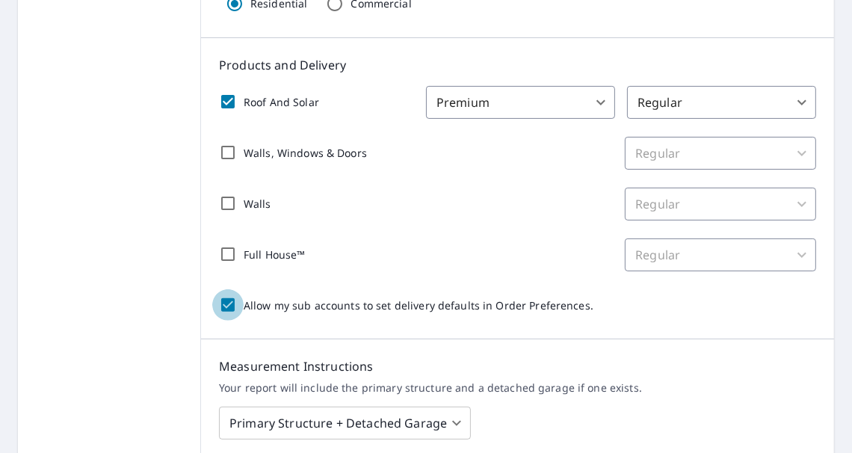
click at [225, 305] on input "Allow my sub accounts to set delivery defaults in Order Preferences." at bounding box center [227, 304] width 31 height 31
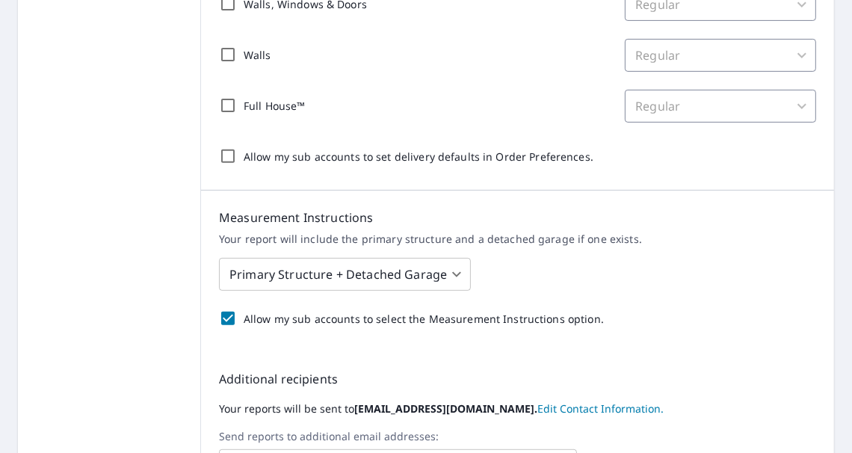
scroll to position [448, 0]
click at [223, 154] on input "Allow my sub accounts to set delivery defaults in Order Preferences." at bounding box center [227, 155] width 31 height 31
checkbox input "true"
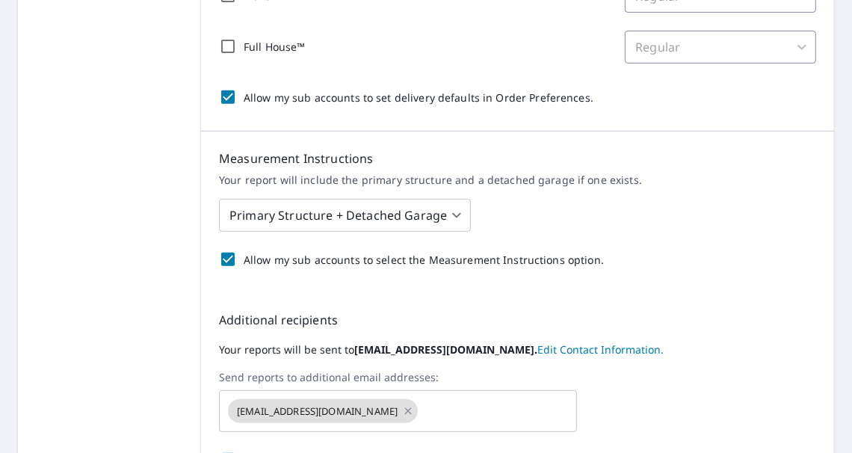
scroll to position [523, 0]
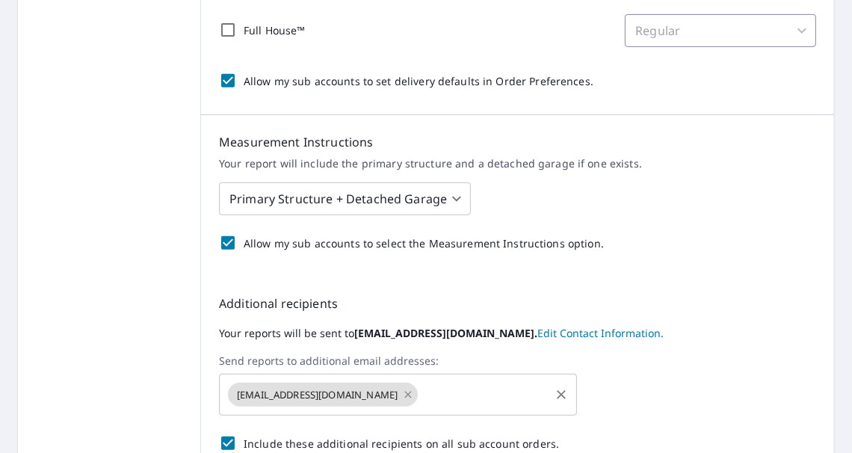
click at [405, 391] on icon at bounding box center [408, 394] width 7 height 7
click at [758, 377] on div "​" at bounding box center [517, 395] width 597 height 42
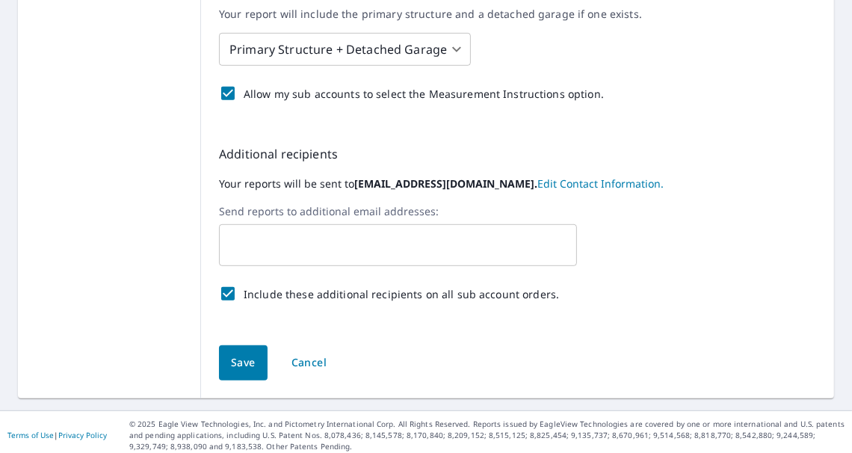
click at [223, 294] on input "Include these additional recipients on all sub account orders." at bounding box center [227, 293] width 31 height 31
checkbox input "false"
click at [224, 95] on input "Allow my sub accounts to select the Measurement Instructions option." at bounding box center [227, 93] width 31 height 31
checkbox input "false"
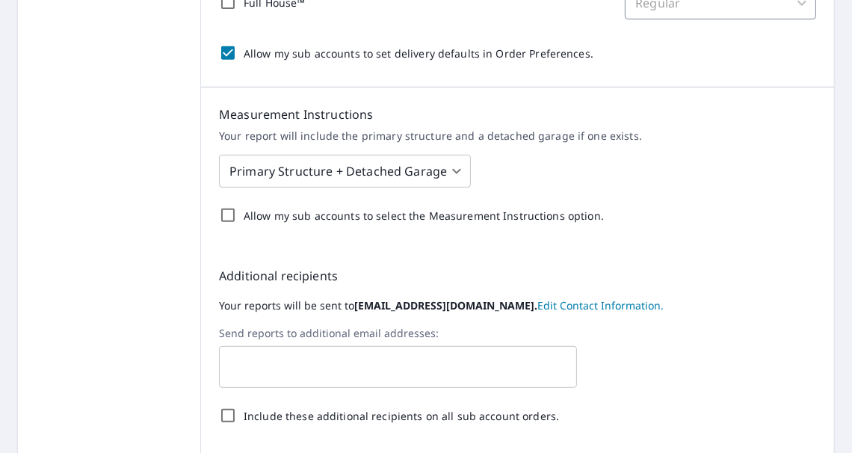
scroll to position [523, 0]
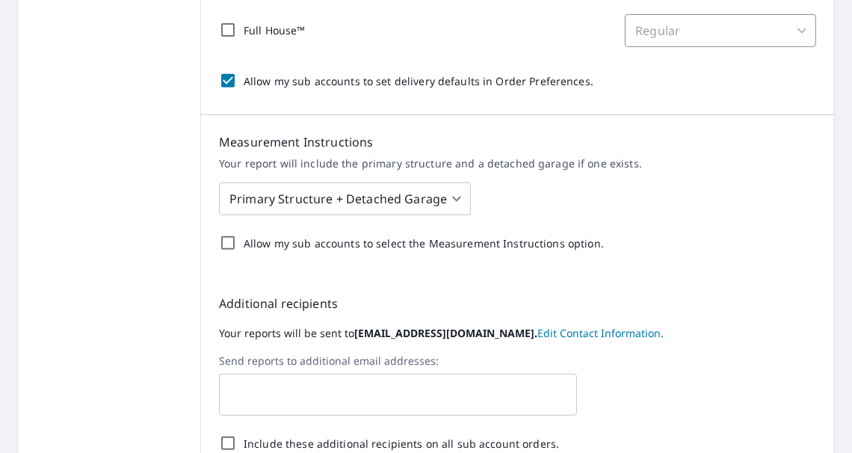
click at [223, 78] on input "Allow my sub accounts to set delivery defaults in Order Preferences." at bounding box center [227, 80] width 31 height 31
checkbox input "false"
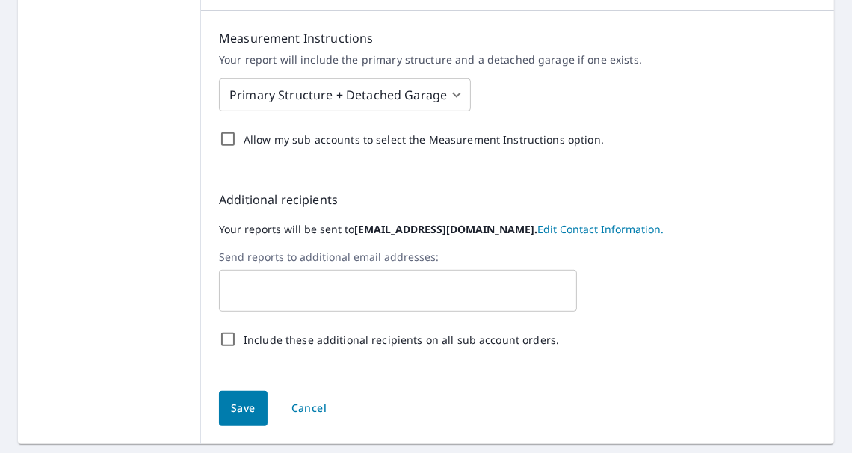
scroll to position [678, 0]
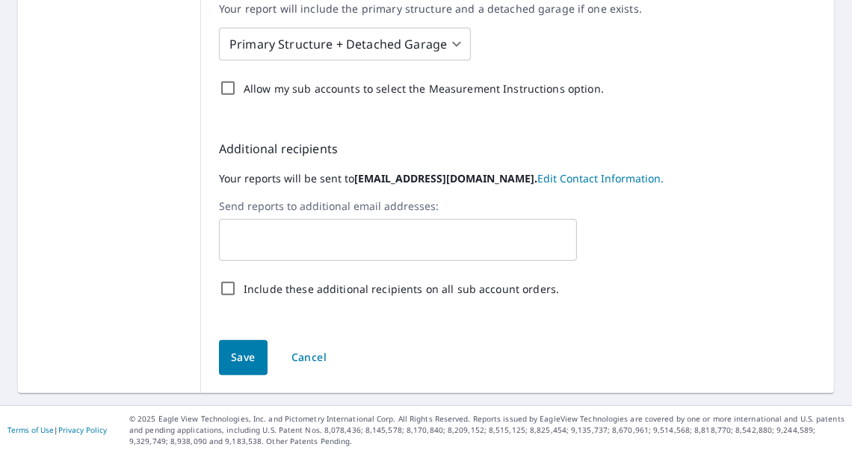
click at [247, 353] on span "Save" at bounding box center [243, 357] width 25 height 19
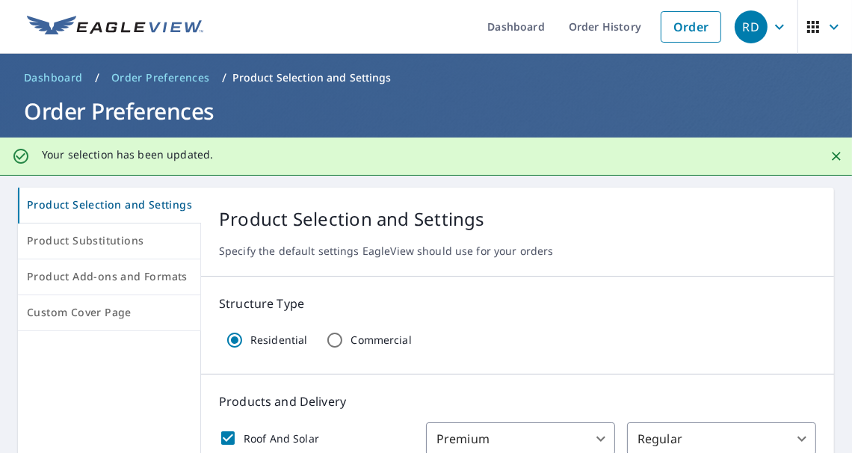
scroll to position [0, 0]
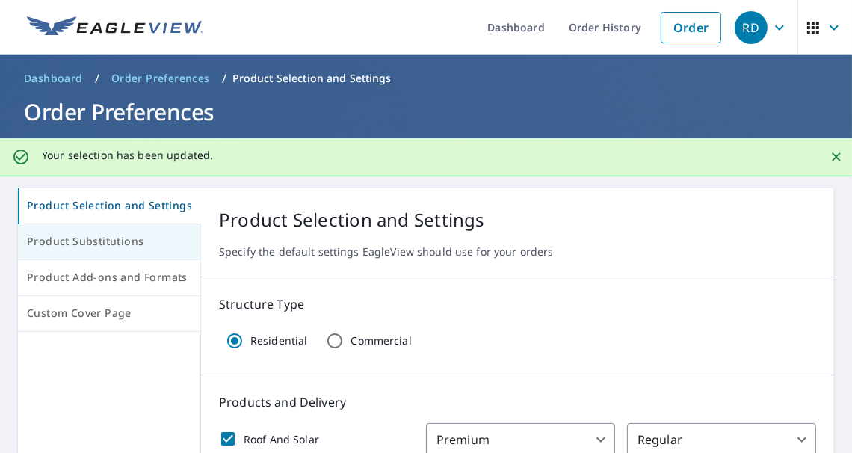
click at [67, 241] on span "Product Substitutions" at bounding box center [109, 241] width 164 height 19
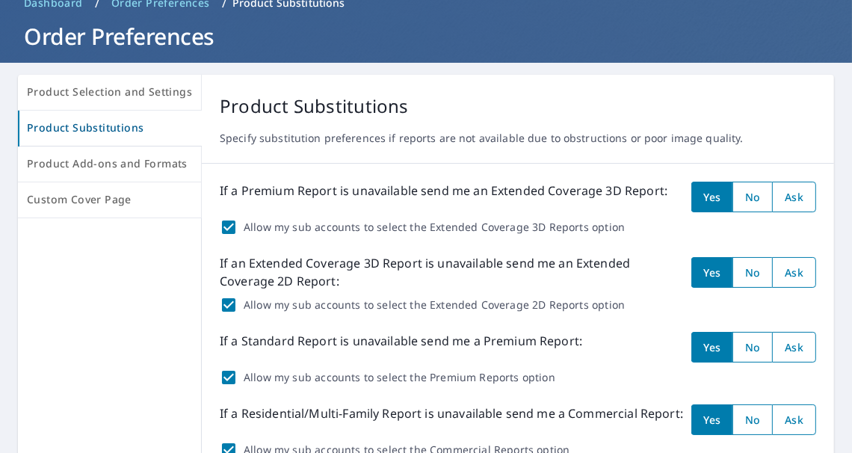
scroll to position [75, 0]
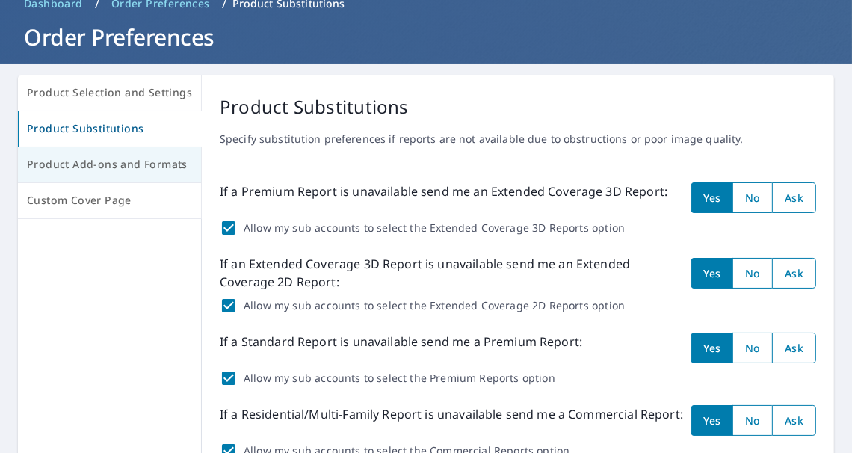
click at [90, 163] on span "Product Add-ons and Formats" at bounding box center [109, 164] width 165 height 19
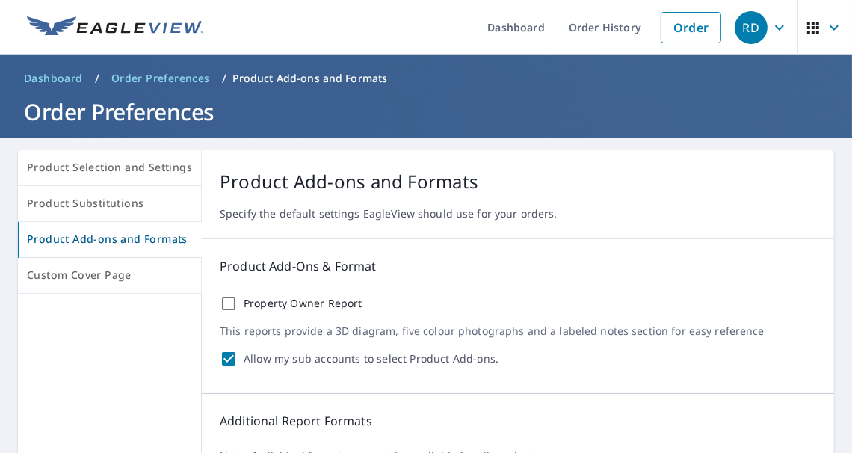
click at [223, 303] on input "Property Owner Report" at bounding box center [229, 303] width 18 height 18
checkbox input "false"
click at [770, 25] on icon "button" at bounding box center [779, 28] width 18 height 18
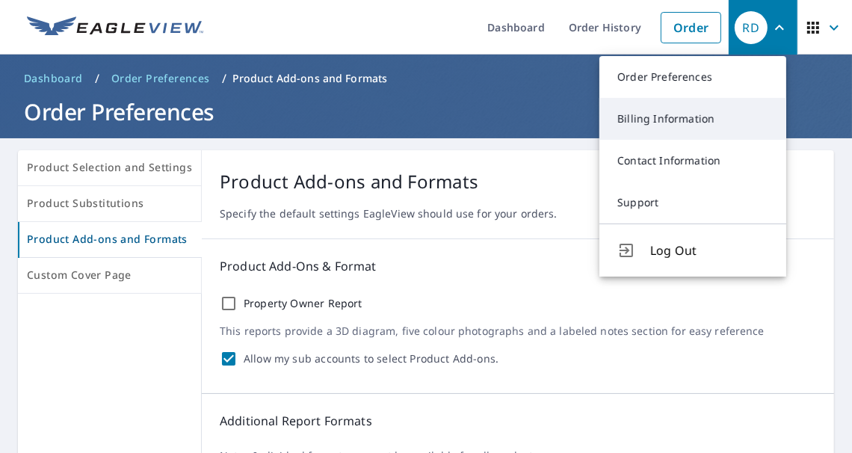
click at [666, 118] on link "Billing Information" at bounding box center [692, 119] width 187 height 42
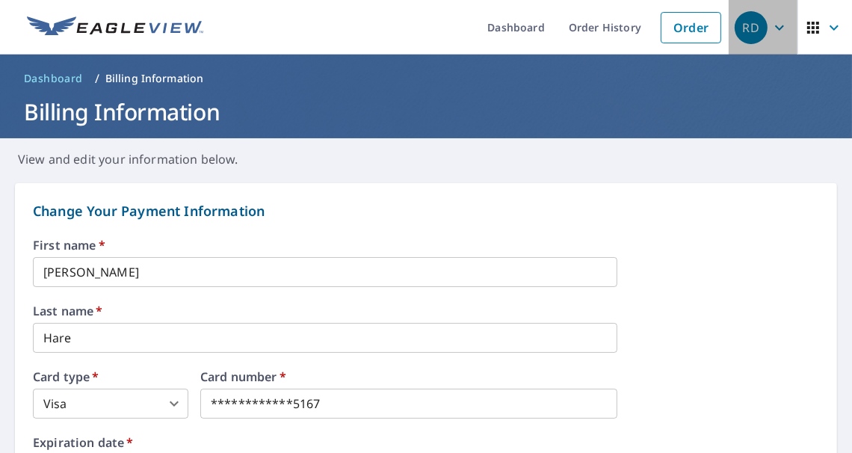
click at [746, 28] on div "RD" at bounding box center [751, 27] width 33 height 33
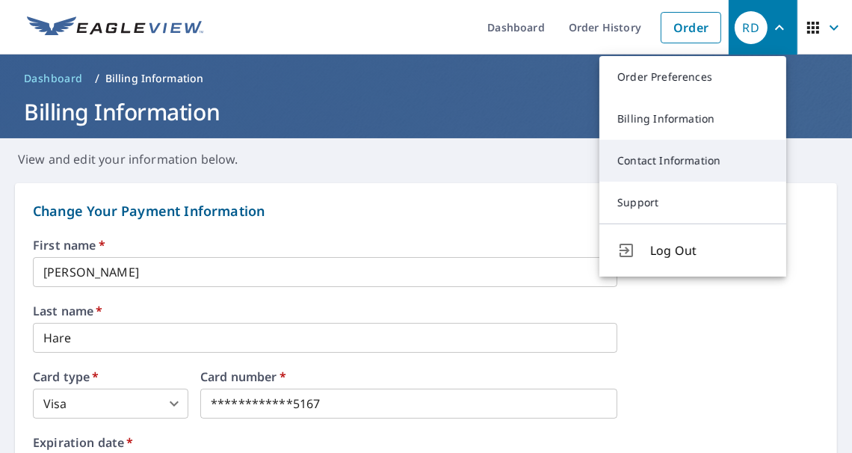
click at [667, 161] on link "Contact Information" at bounding box center [692, 161] width 187 height 42
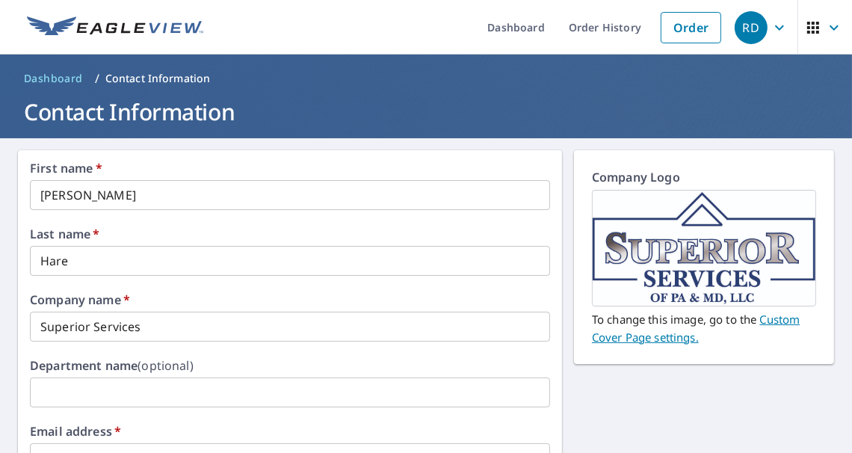
click at [737, 29] on div "RD" at bounding box center [751, 27] width 33 height 33
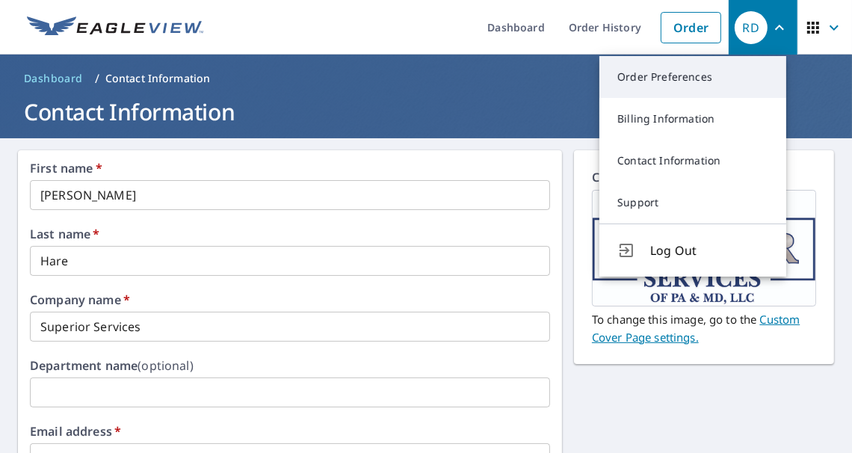
click at [675, 70] on link "Order Preferences" at bounding box center [692, 77] width 187 height 42
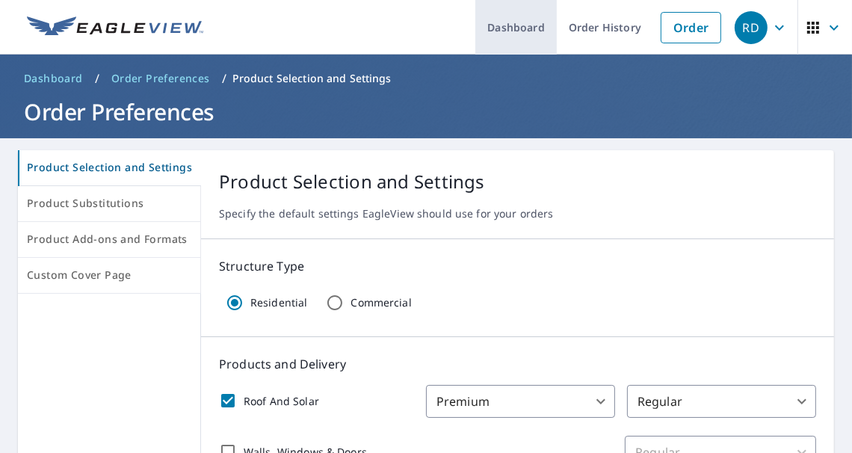
click at [489, 27] on link "Dashboard" at bounding box center [515, 27] width 81 height 55
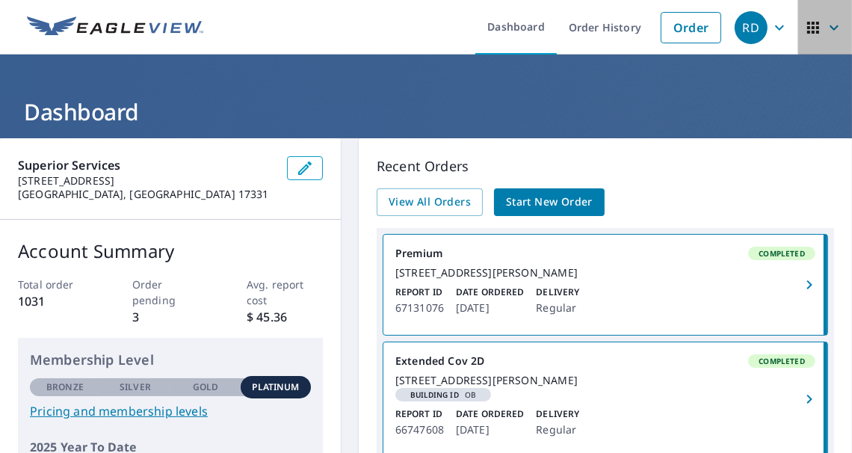
click at [825, 25] on icon "button" at bounding box center [834, 28] width 18 height 18
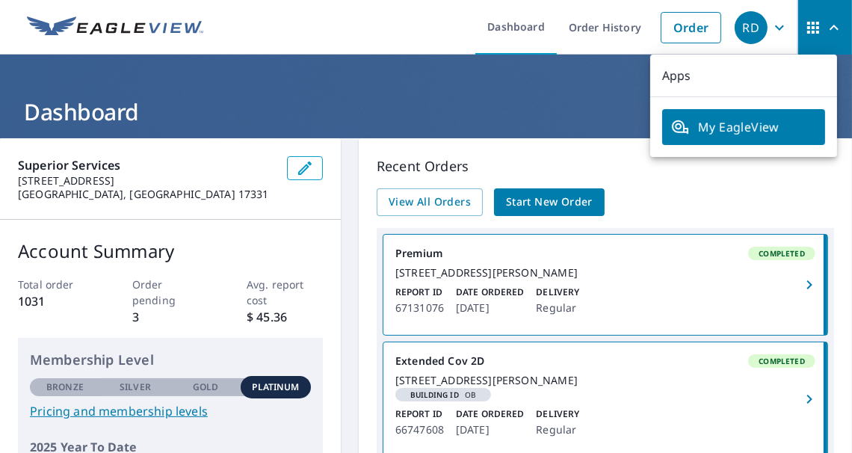
click at [775, 26] on icon "button" at bounding box center [779, 27] width 9 height 5
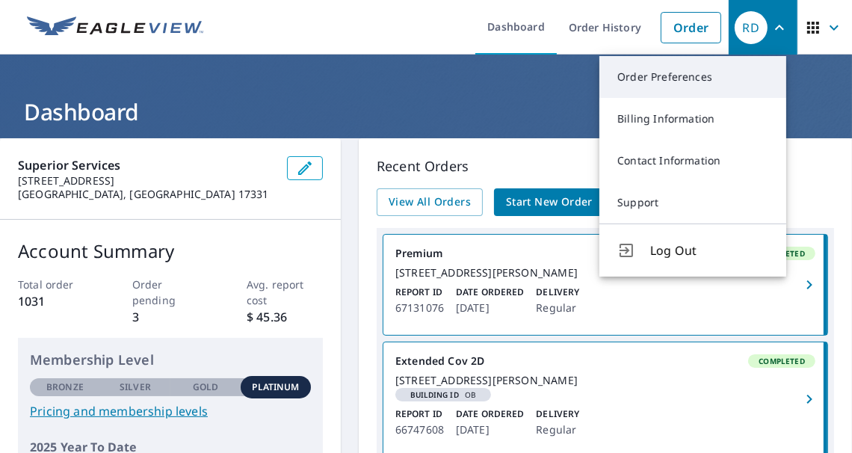
click at [660, 73] on link "Order Preferences" at bounding box center [692, 77] width 187 height 42
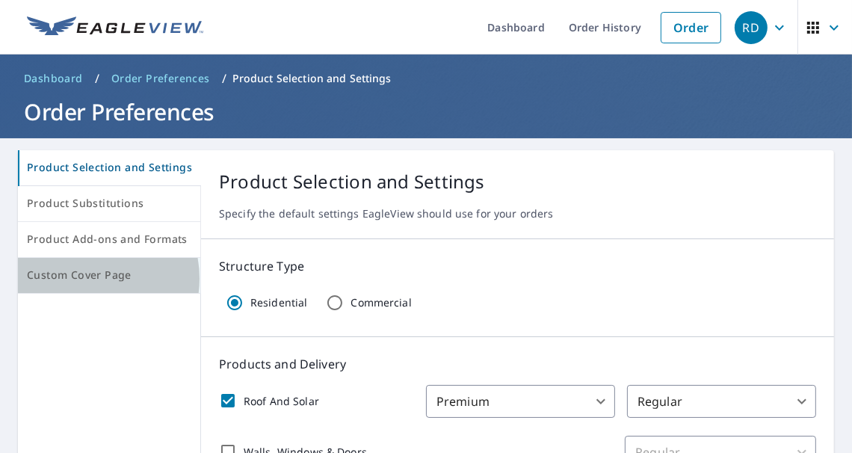
click at [81, 278] on span "Custom Cover Page" at bounding box center [109, 275] width 164 height 19
